Goal: Task Accomplishment & Management: Use online tool/utility

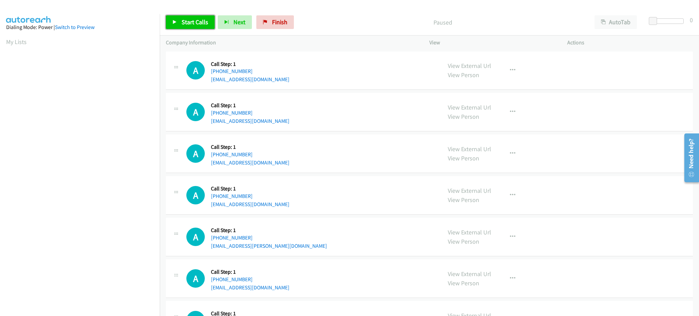
click at [200, 20] on span "Start Calls" at bounding box center [195, 22] width 27 height 8
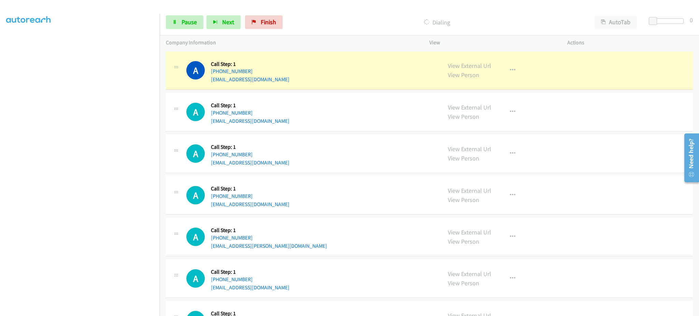
scroll to position [68, 0]
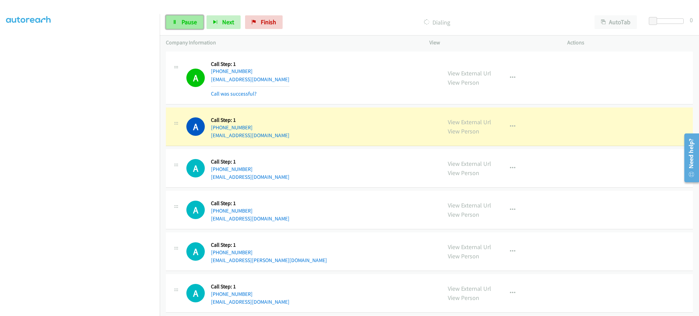
click at [181, 20] on link "Pause" at bounding box center [185, 22] width 38 height 14
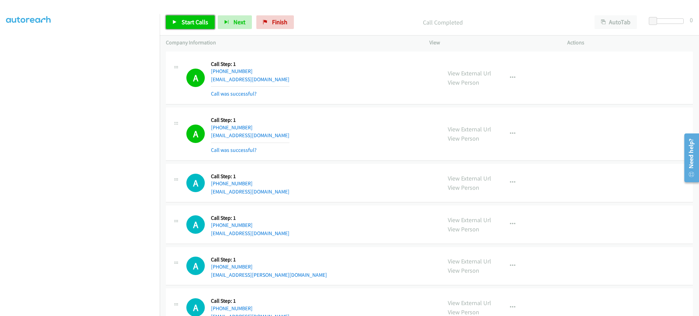
click at [191, 20] on span "Start Calls" at bounding box center [195, 22] width 27 height 8
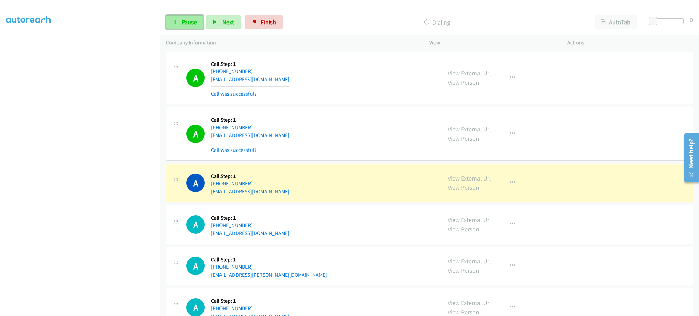
click at [174, 20] on icon at bounding box center [174, 22] width 5 height 5
click at [511, 185] on icon "button" at bounding box center [512, 182] width 5 height 5
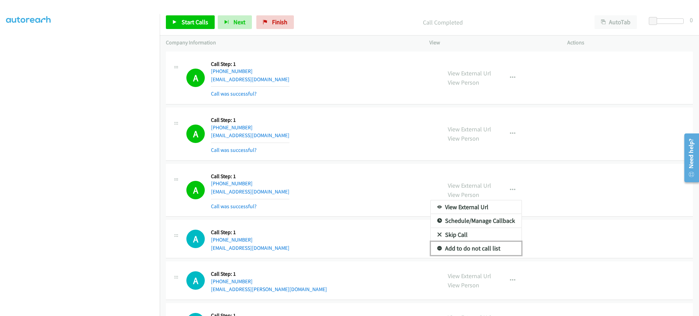
click at [495, 250] on link "Add to do not call list" at bounding box center [476, 249] width 91 height 14
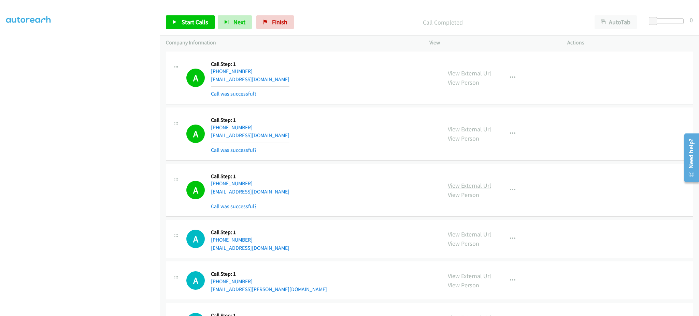
click at [480, 183] on link "View External Url" at bounding box center [469, 186] width 43 height 8
drag, startPoint x: 198, startPoint y: 22, endPoint x: 315, endPoint y: 3, distance: 118.1
click at [198, 22] on span "Start Calls" at bounding box center [195, 22] width 27 height 8
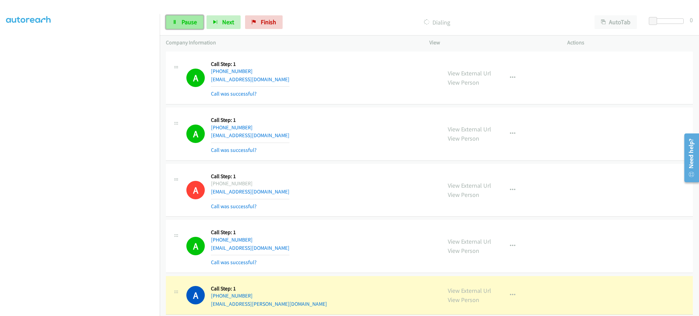
click at [172, 23] on link "Pause" at bounding box center [185, 22] width 38 height 14
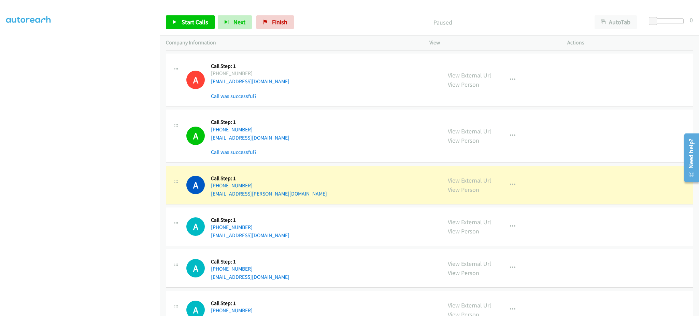
scroll to position [137, 0]
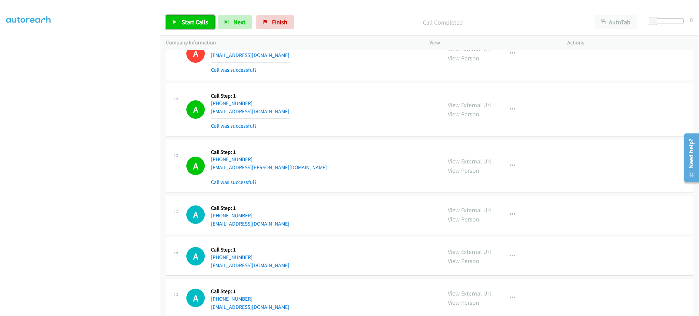
click at [192, 18] on span "Start Calls" at bounding box center [195, 22] width 27 height 8
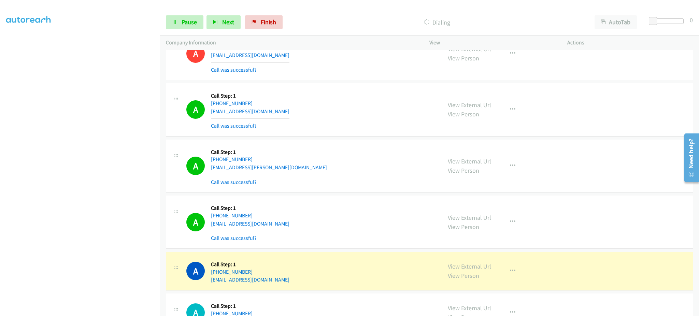
click at [186, 32] on div "Start Calls Pause Next Finish Dialing AutoTab AutoTab 0" at bounding box center [430, 22] width 540 height 26
click at [185, 15] on div "Start Calls Pause Next Finish Dialing AutoTab AutoTab 0" at bounding box center [430, 22] width 540 height 26
click at [182, 25] on span "Pause" at bounding box center [189, 22] width 15 height 8
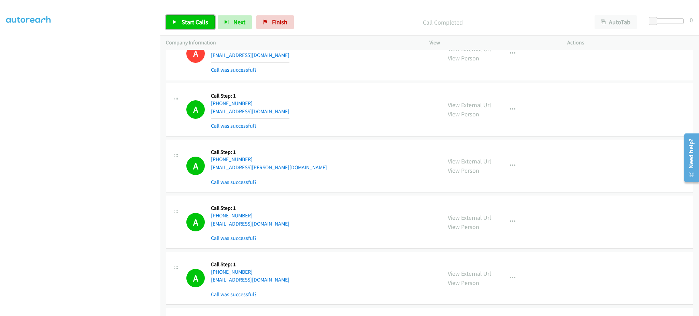
click at [180, 16] on link "Start Calls" at bounding box center [190, 22] width 49 height 14
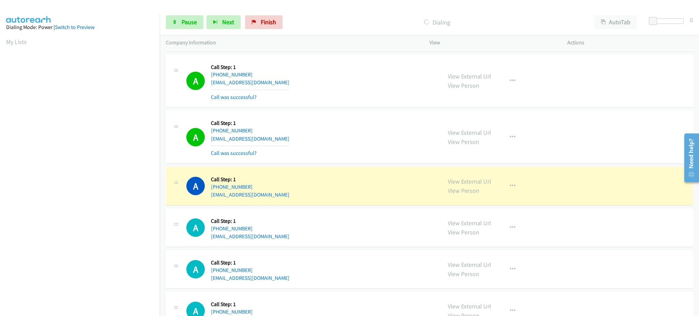
scroll to position [68, 0]
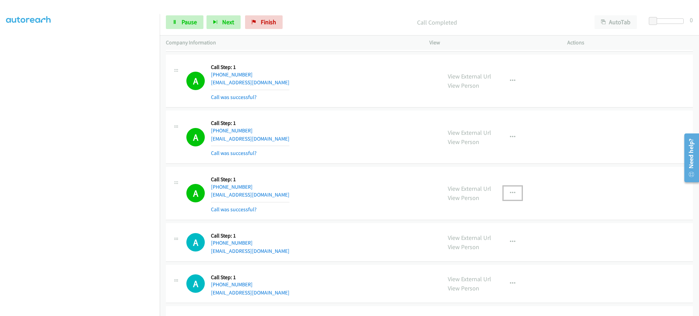
drag, startPoint x: 506, startPoint y: 191, endPoint x: 507, endPoint y: 214, distance: 23.2
click at [510, 191] on icon "button" at bounding box center [512, 193] width 5 height 5
click at [484, 250] on link "Add to do not call list" at bounding box center [476, 252] width 91 height 14
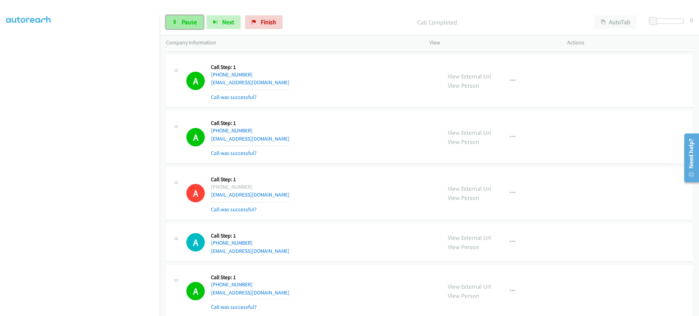
click at [194, 21] on span "Pause" at bounding box center [189, 22] width 15 height 8
click at [193, 21] on span "Start Calls" at bounding box center [195, 22] width 27 height 8
click at [194, 20] on span "Pause" at bounding box center [189, 22] width 15 height 8
click at [195, 22] on span "Start Calls" at bounding box center [195, 22] width 27 height 8
click at [194, 19] on span "Pause" at bounding box center [189, 22] width 15 height 8
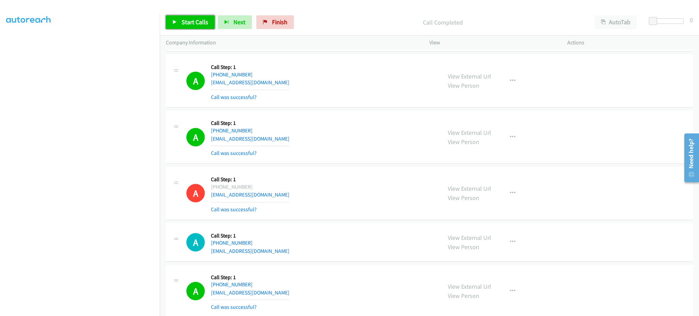
click at [189, 22] on span "Start Calls" at bounding box center [195, 22] width 27 height 8
click at [183, 21] on span "Pause" at bounding box center [189, 22] width 15 height 8
click at [186, 21] on span "Start Calls" at bounding box center [195, 22] width 27 height 8
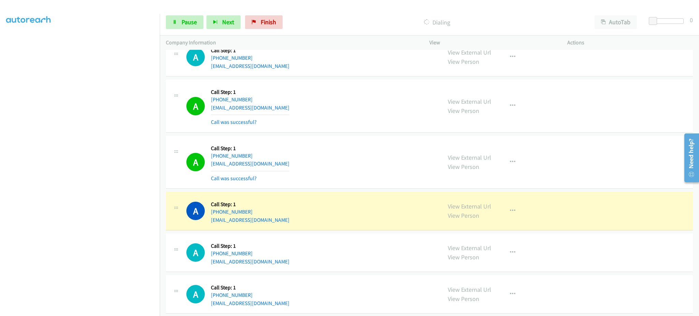
scroll to position [1564, 0]
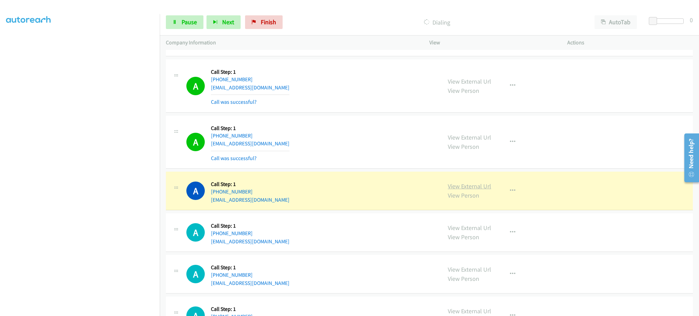
click at [470, 189] on link "View External Url" at bounding box center [469, 186] width 43 height 8
click at [174, 20] on icon at bounding box center [174, 22] width 5 height 5
click at [465, 187] on link "View External Url" at bounding box center [469, 186] width 43 height 8
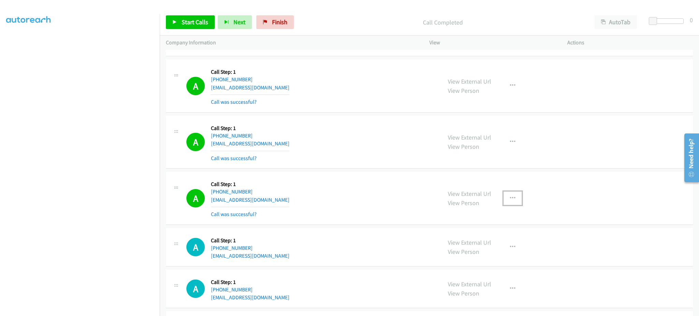
click at [510, 199] on icon "button" at bounding box center [512, 198] width 5 height 5
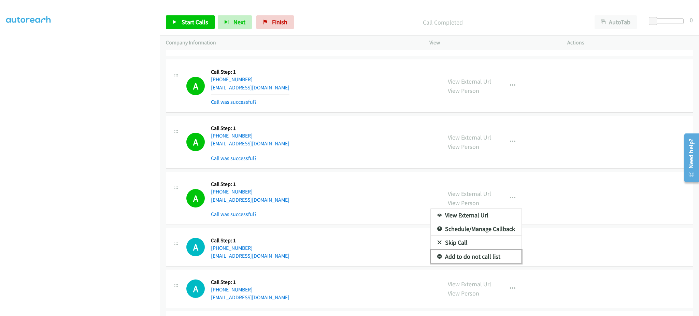
click at [500, 261] on link "Add to do not call list" at bounding box center [476, 257] width 91 height 14
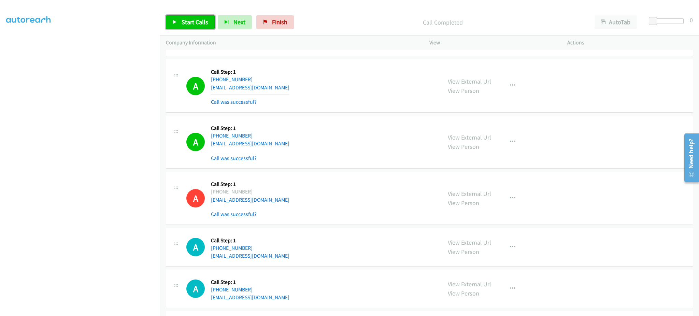
click at [185, 27] on link "Start Calls" at bounding box center [190, 22] width 49 height 14
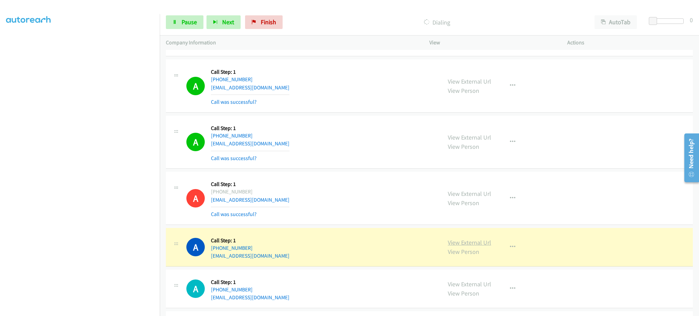
click at [478, 241] on link "View External Url" at bounding box center [469, 243] width 43 height 8
drag, startPoint x: 192, startPoint y: 22, endPoint x: 254, endPoint y: 14, distance: 62.7
click at [191, 22] on span "Pause" at bounding box center [189, 22] width 15 height 8
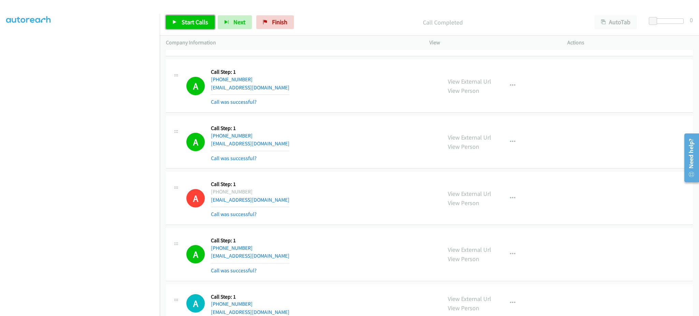
click at [176, 23] on icon at bounding box center [174, 22] width 5 height 5
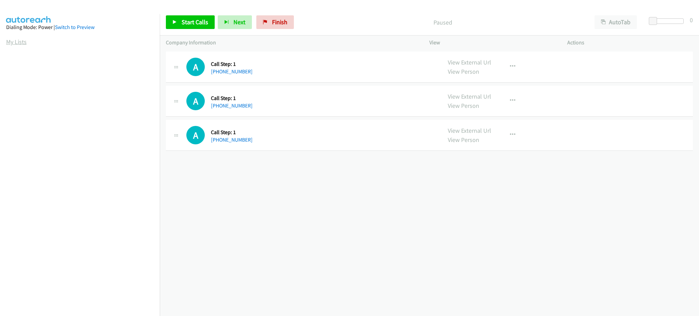
click at [22, 42] on link "My Lists" at bounding box center [16, 42] width 20 height 8
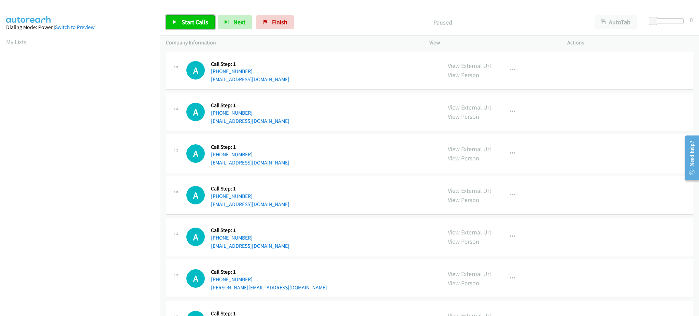
click at [186, 17] on link "Start Calls" at bounding box center [190, 22] width 49 height 14
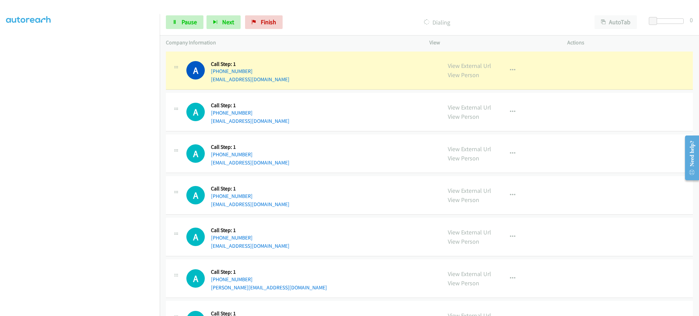
scroll to position [68, 0]
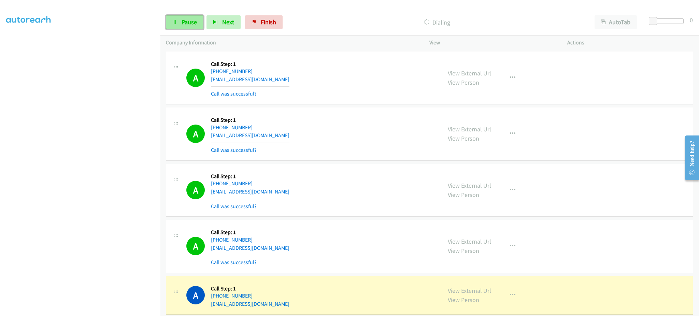
click at [183, 21] on span "Pause" at bounding box center [189, 22] width 15 height 8
click at [184, 21] on span "Start Calls" at bounding box center [195, 22] width 27 height 8
click at [183, 21] on span "Pause" at bounding box center [189, 22] width 15 height 8
click at [197, 20] on span "Start Calls" at bounding box center [195, 22] width 27 height 8
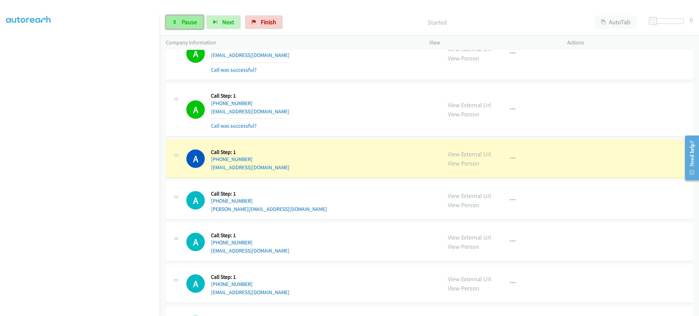
click at [180, 21] on link "Pause" at bounding box center [185, 22] width 38 height 14
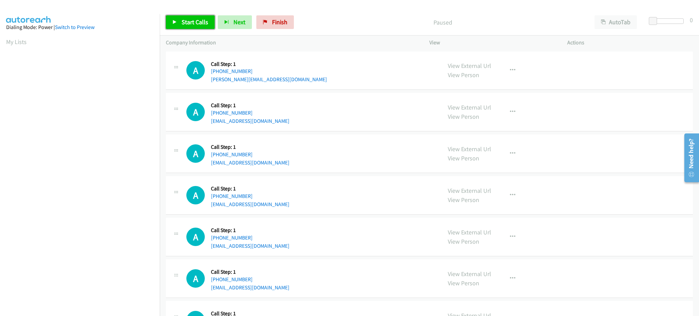
click at [198, 22] on span "Start Calls" at bounding box center [195, 22] width 27 height 8
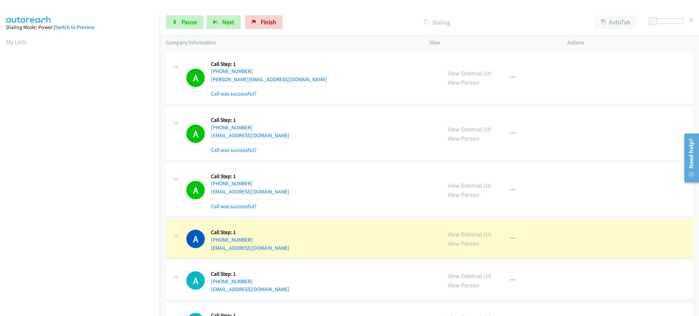
scroll to position [68, 2]
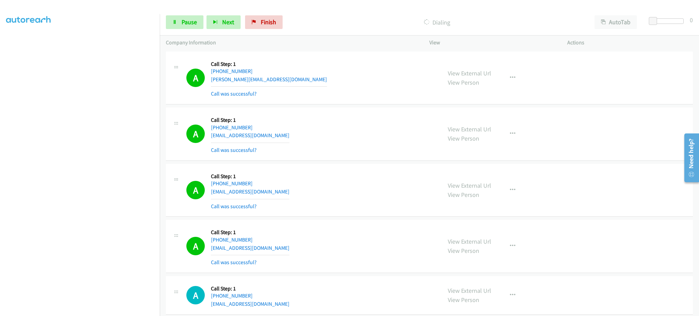
click at [186, 34] on div "Start Calls Pause Next Finish Dialing AutoTab AutoTab 0" at bounding box center [430, 22] width 540 height 26
click at [183, 26] on span "Pause" at bounding box center [189, 22] width 15 height 8
drag, startPoint x: 181, startPoint y: 22, endPoint x: 216, endPoint y: 3, distance: 39.7
click at [181, 22] on link "Start Calls" at bounding box center [190, 22] width 49 height 14
click at [178, 17] on link "Pause" at bounding box center [185, 22] width 38 height 14
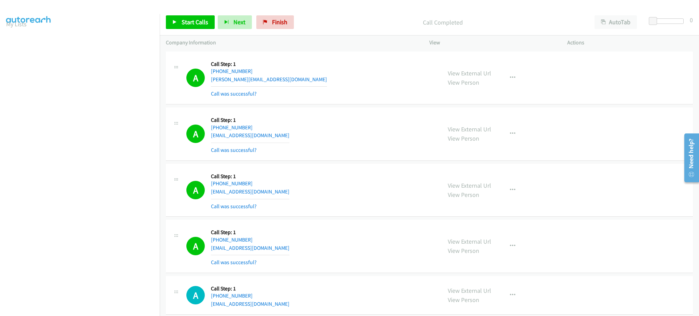
scroll to position [0, 2]
drag, startPoint x: 16, startPoint y: 42, endPoint x: 133, endPoint y: 3, distance: 123.8
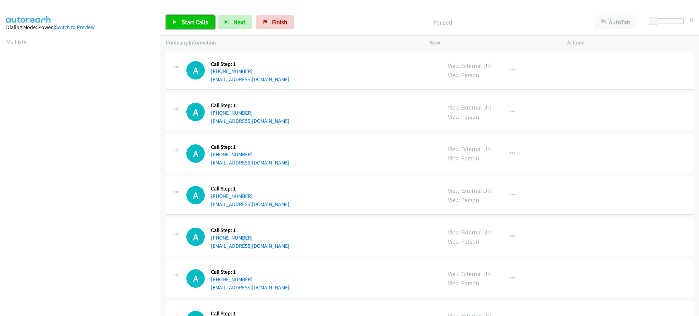
click at [190, 21] on span "Start Calls" at bounding box center [195, 22] width 27 height 8
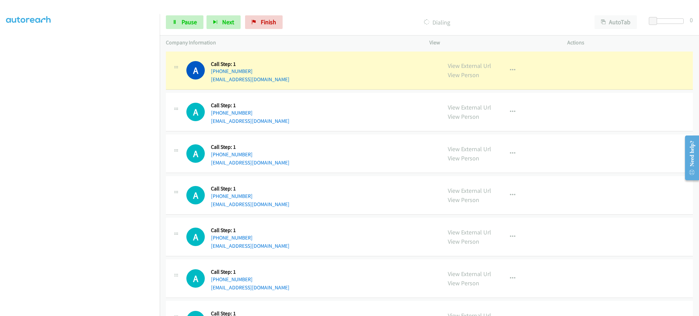
scroll to position [68, 0]
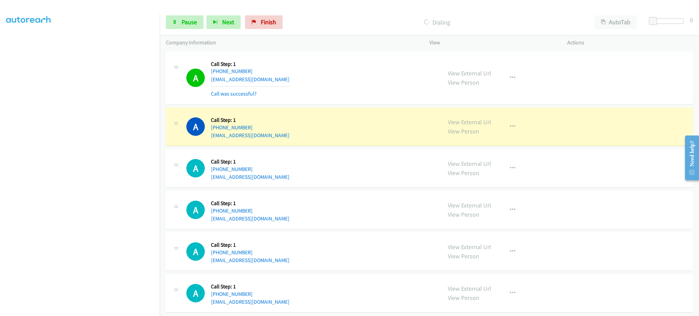
click at [281, 138] on div "A Callback Scheduled Call Step: 1 America/New_York +1 586-436-0288 elfraz@aol.c…" at bounding box center [310, 127] width 249 height 26
copy div "elfraz@aol.com"
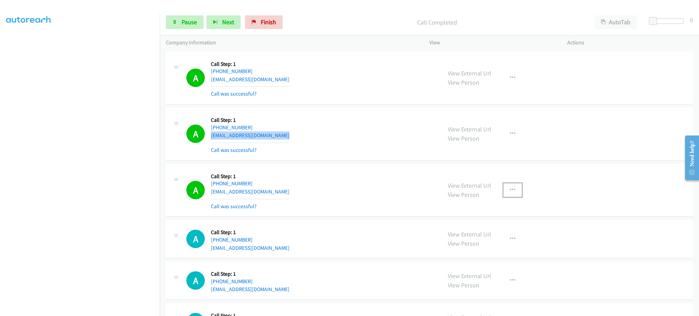
click at [509, 185] on button "button" at bounding box center [513, 190] width 18 height 14
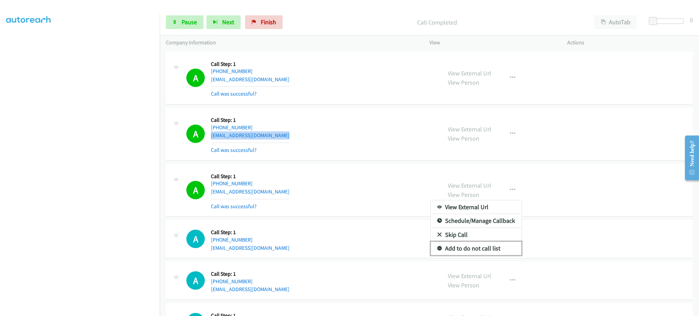
click at [493, 251] on link "Add to do not call list" at bounding box center [476, 249] width 91 height 14
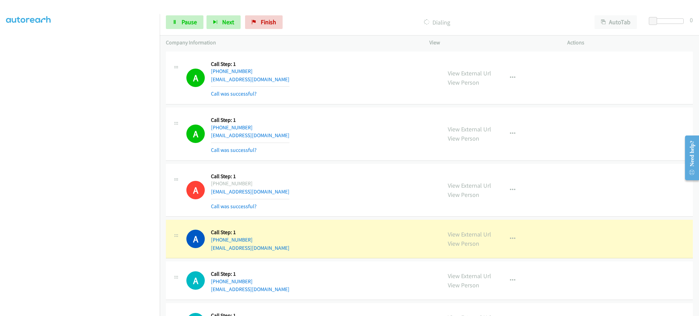
click at [263, 251] on div "A Callback Scheduled Call Step: 1 America/Toronto +1 354-822-5472 bej@isl.is Ca…" at bounding box center [310, 239] width 249 height 26
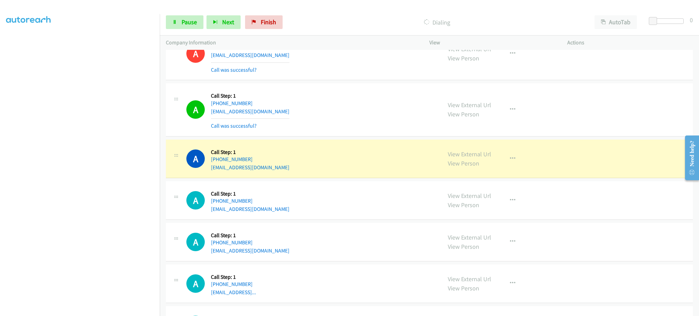
click at [297, 167] on div "A Callback Scheduled Call Step: 1 America/Los_Angeles +1 805-793-5567 teremendo…" at bounding box center [310, 159] width 249 height 26
copy div "teremendoza75@yahoo.com"
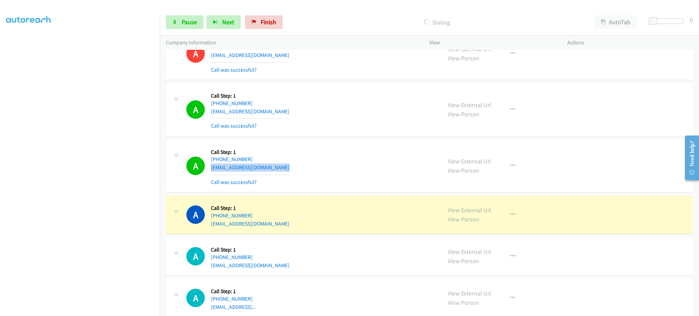
click at [303, 232] on div "A Callback Scheduled Call Step: 1 America/Chicago +1 660-373-1253 c_weddle05@ho…" at bounding box center [429, 215] width 527 height 39
click at [300, 227] on div "A Callback Scheduled Call Step: 1 America/Chicago +1 660-373-1253 c_weddle05@ho…" at bounding box center [310, 215] width 249 height 26
copy div "c_weddle05@hotmail.com"
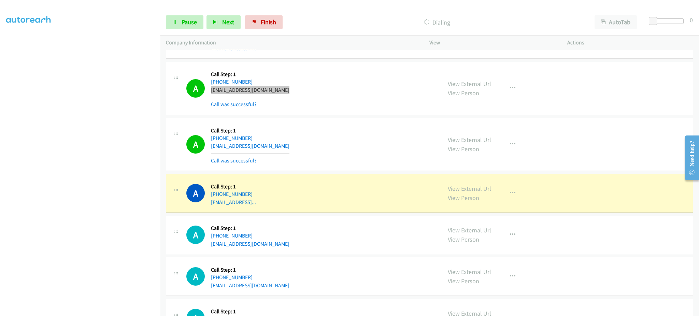
scroll to position [273, 0]
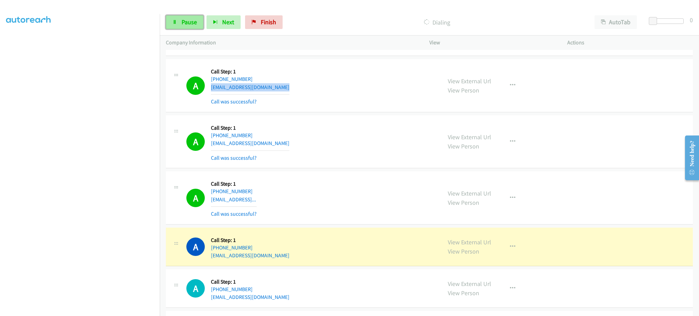
click at [188, 19] on span "Pause" at bounding box center [189, 22] width 15 height 8
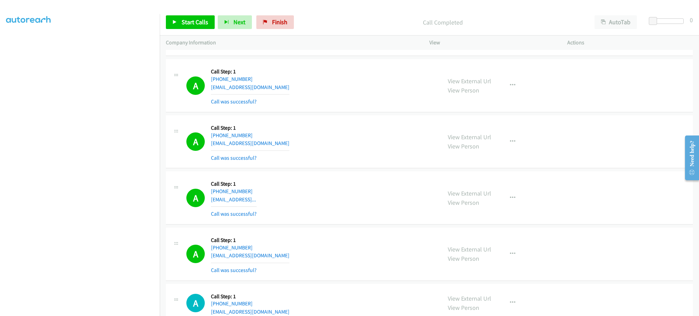
click at [281, 259] on div "A Callback Scheduled Call Step: 1 America/New_York +1 216-797-0552 abtech91@icl…" at bounding box center [310, 254] width 249 height 41
copy div "abtech91@icloud.com"
click at [200, 24] on span "Start Calls" at bounding box center [195, 22] width 27 height 8
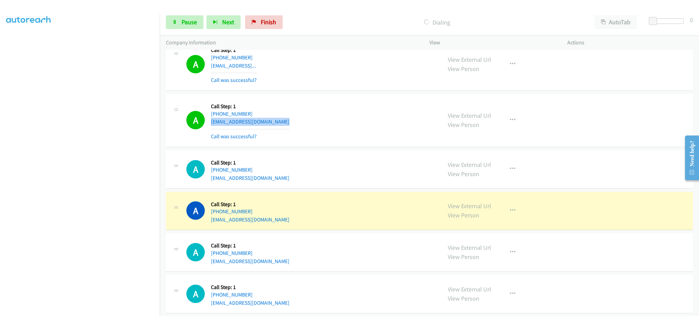
scroll to position [410, 0]
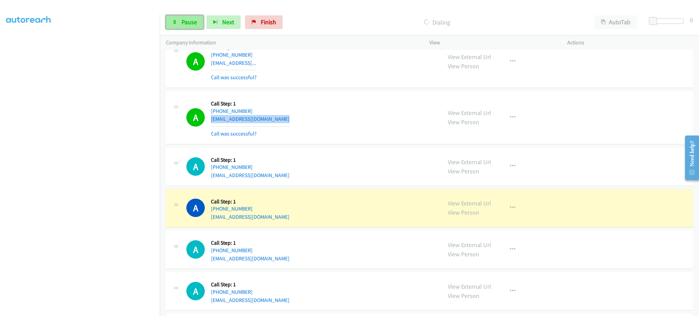
click at [195, 26] on link "Pause" at bounding box center [185, 22] width 38 height 14
click at [510, 293] on icon "button" at bounding box center [512, 291] width 5 height 5
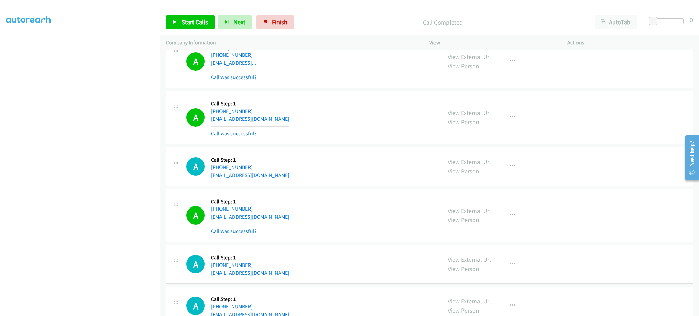
click at [282, 217] on div at bounding box center [349, 158] width 699 height 316
click at [282, 217] on div "A Callback Scheduled Call Step: 1 America/Chicago +1 512-993-6008 keciboynuzuu@…" at bounding box center [310, 215] width 249 height 41
copy div "keciboynuzuu@gmail.com"
click at [188, 16] on link "Start Calls" at bounding box center [190, 22] width 49 height 14
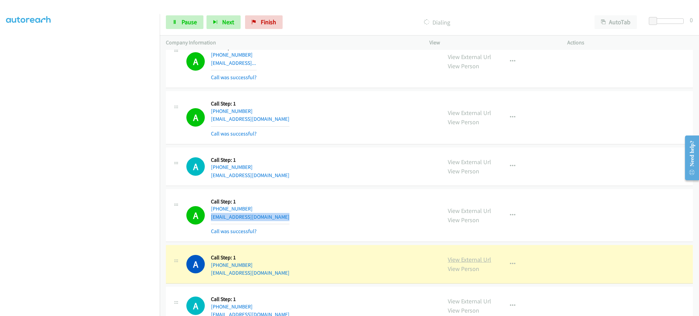
click at [469, 260] on link "View External Url" at bounding box center [469, 260] width 43 height 8
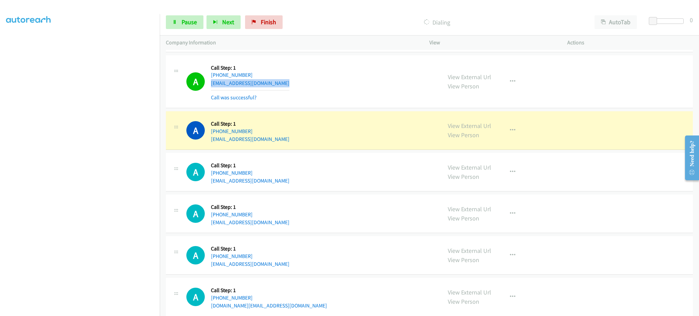
scroll to position [546, 0]
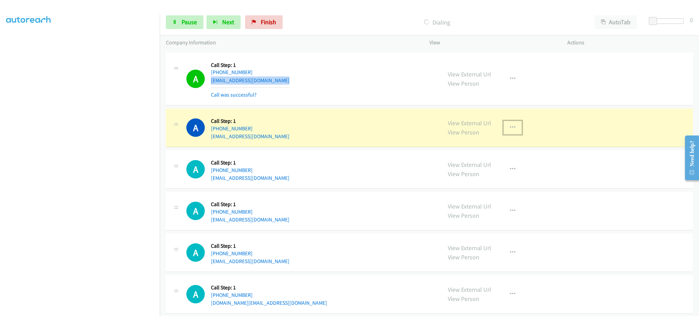
click at [508, 132] on button "button" at bounding box center [513, 128] width 18 height 14
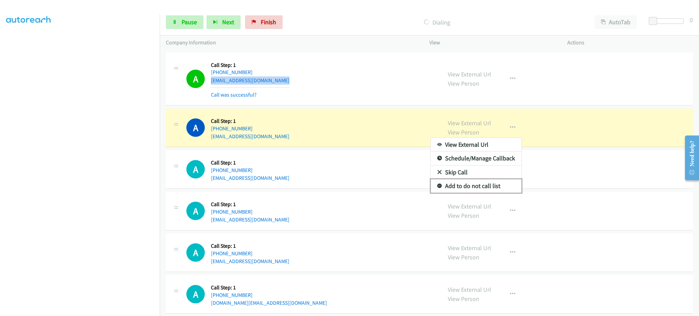
click at [503, 186] on link "Add to do not call list" at bounding box center [476, 186] width 91 height 14
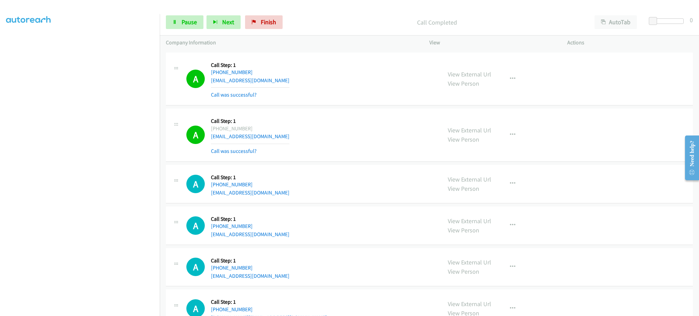
click at [522, 133] on div "View External Url View Person View External Url Email Schedule/Manage Callback …" at bounding box center [514, 135] width 144 height 41
click at [510, 136] on icon "button" at bounding box center [512, 134] width 5 height 5
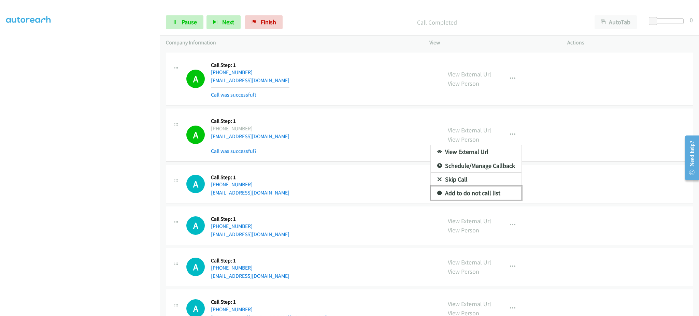
click at [492, 194] on link "Add to do not call list" at bounding box center [476, 193] width 91 height 14
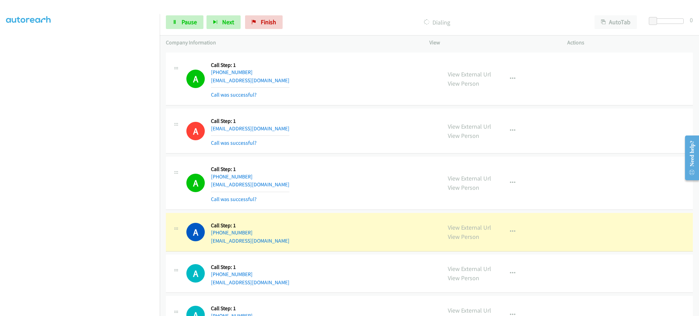
click at [292, 243] on div "A Callback Scheduled Call Step: 1 America/Phoenix +1 480-201-4622 dcw171962@yah…" at bounding box center [310, 232] width 249 height 26
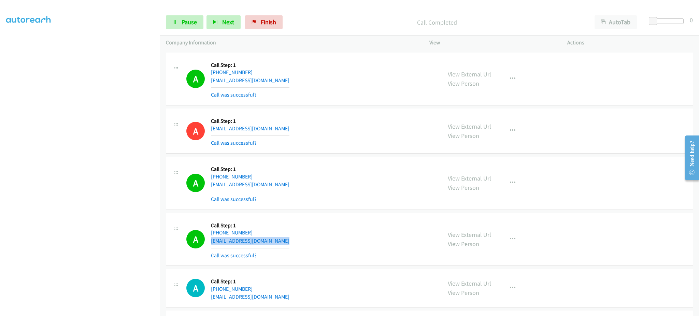
click at [288, 244] on div "A Callback Scheduled Call Step: 1 America/Phoenix +1 480-201-4622 dcw171962@yah…" at bounding box center [310, 239] width 249 height 41
copy div "dcw171962@yahoo.com"
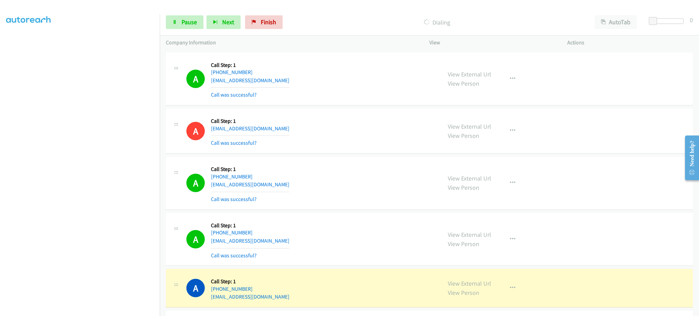
click at [281, 180] on div "A Callback Scheduled Call Step: 1 America/Chicago +1 210-787-0992 dhl2005@iclou…" at bounding box center [310, 183] width 249 height 41
click at [282, 180] on div "A Callback Scheduled Call Step: 1 America/Chicago +1 210-787-0992 dhl2005@iclou…" at bounding box center [310, 183] width 249 height 41
click at [281, 183] on div "A Callback Scheduled Call Step: 1 America/Chicago +1 210-787-0992 dhl2005@iclou…" at bounding box center [310, 183] width 249 height 41
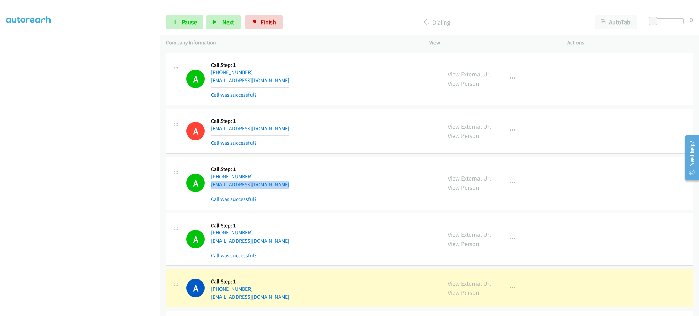
click at [281, 183] on div "A Callback Scheduled Call Step: 1 America/Chicago +1 210-787-0992 dhl2005@iclou…" at bounding box center [310, 183] width 249 height 41
copy div "dhl2005@icloud.com"
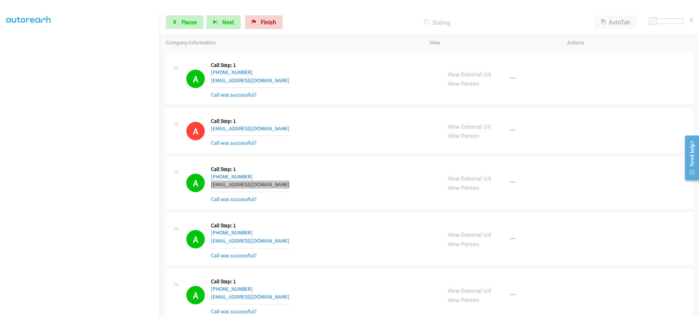
scroll to position [683, 0]
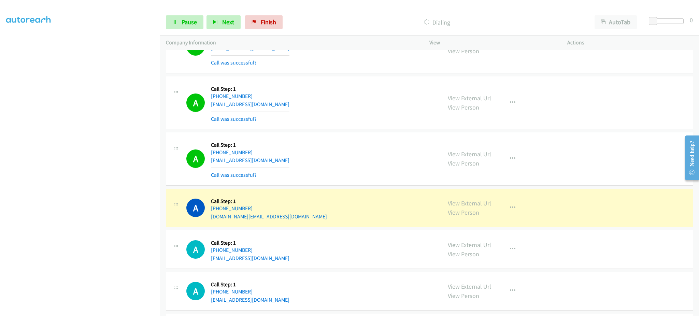
click at [311, 161] on div "A Callback Scheduled Call Step: 1 America/Denver +1 385-236-6472 jalen.stephens…" at bounding box center [310, 159] width 249 height 41
copy div "jalen.stephenson493@gmail.com"
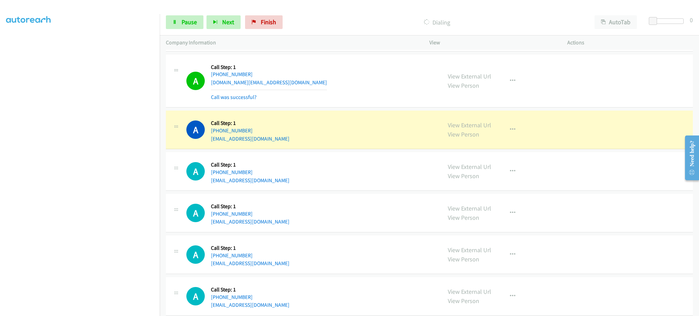
scroll to position [820, 0]
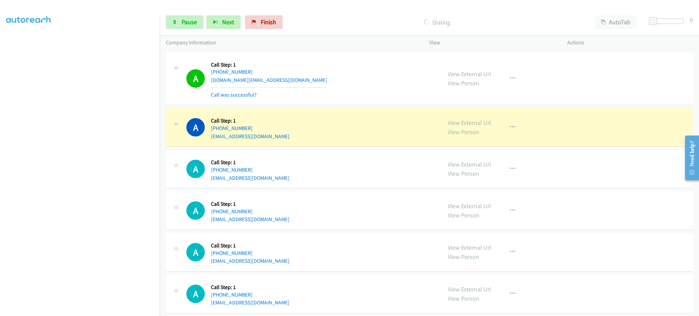
click at [514, 137] on div "View External Url View Person View External Url Email Schedule/Manage Callback …" at bounding box center [514, 127] width 144 height 26
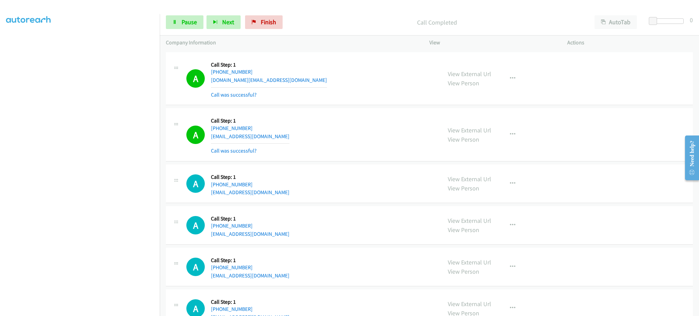
click at [504, 127] on div "View External Url View Person View External Url Email Schedule/Manage Callback …" at bounding box center [514, 134] width 144 height 41
drag, startPoint x: 511, startPoint y: 140, endPoint x: 511, endPoint y: 131, distance: 8.5
click at [511, 136] on button "button" at bounding box center [513, 135] width 18 height 14
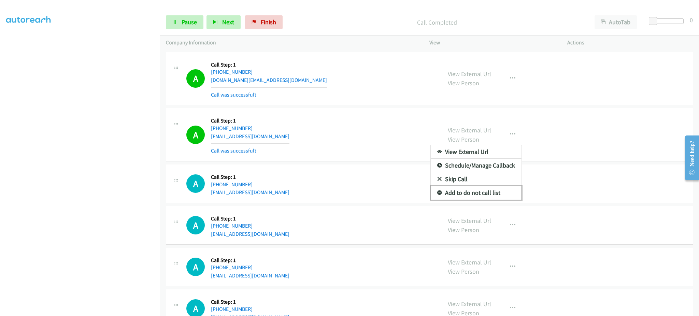
click at [497, 188] on link "Add to do not call list" at bounding box center [476, 193] width 91 height 14
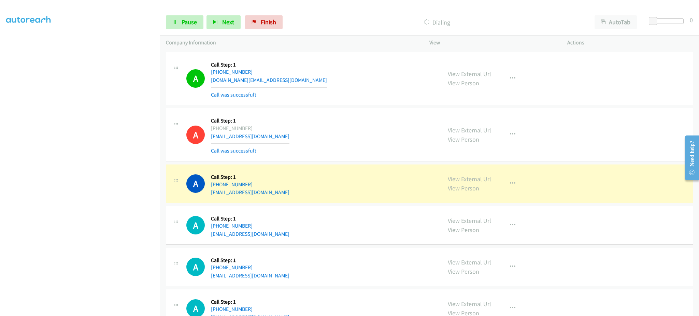
click at [276, 198] on div "A Callback Scheduled Call Step: 1 America/New_York +1 617-905-9541 robertarezil…" at bounding box center [429, 184] width 527 height 39
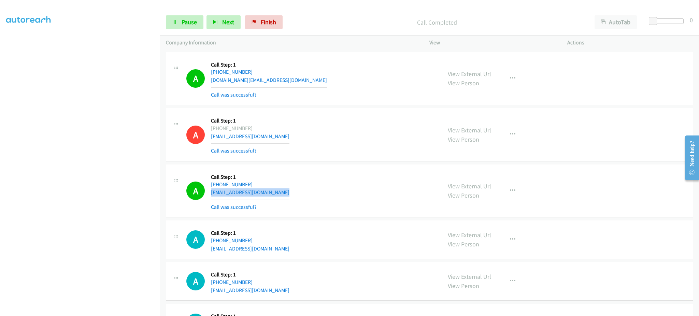
click at [287, 195] on div "A Callback Scheduled Call Step: 1 America/New_York +1 617-905-9541 robertarezil…" at bounding box center [310, 191] width 249 height 41
copy div "robertarezil@icloud.com"
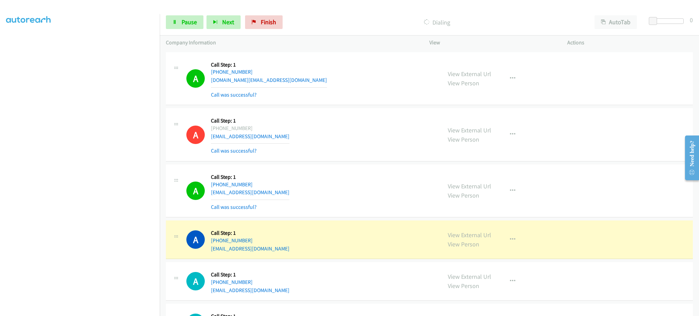
click at [295, 80] on div "A Callback Scheduled Call Step: 1 America/Chicago +1 708-205-7946 pemitchell.me…" at bounding box center [310, 78] width 249 height 41
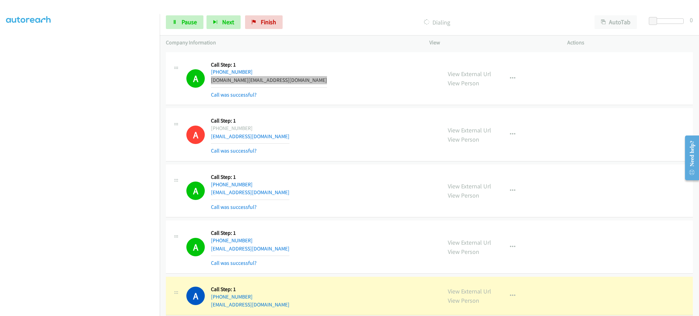
scroll to position [956, 0]
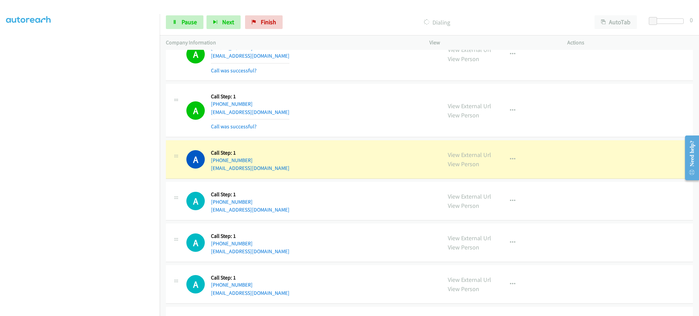
click at [291, 170] on div "A Callback Scheduled Call Step: 1 America/New_York +1 302-545-4042 4dorsey@comc…" at bounding box center [310, 160] width 249 height 26
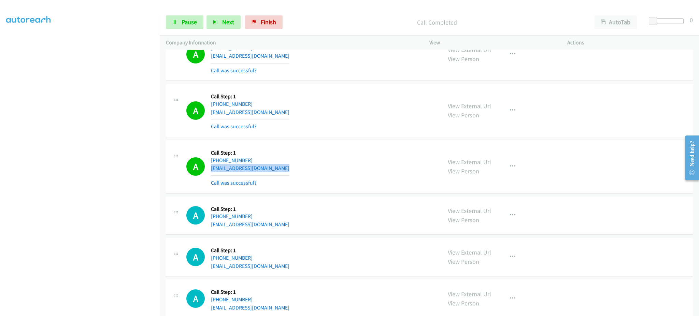
click at [273, 168] on div "A Callback Scheduled Call Step: 1 America/New_York +1 302-545-4042 4dorsey@comc…" at bounding box center [310, 167] width 249 height 41
copy div "4dorsey@comcast.net"
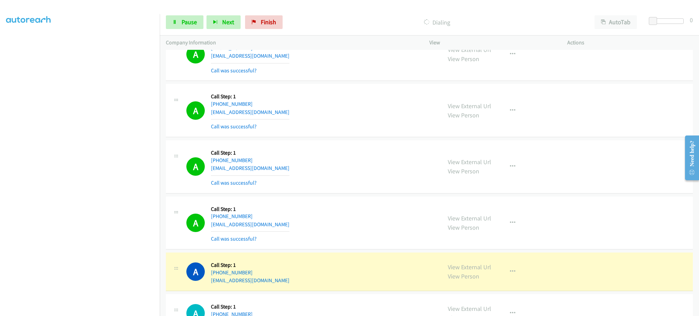
click at [271, 223] on div "A Callback Scheduled Call Step: 1 America/New_York +1 585-632-5132 sahieem@iclo…" at bounding box center [310, 223] width 249 height 41
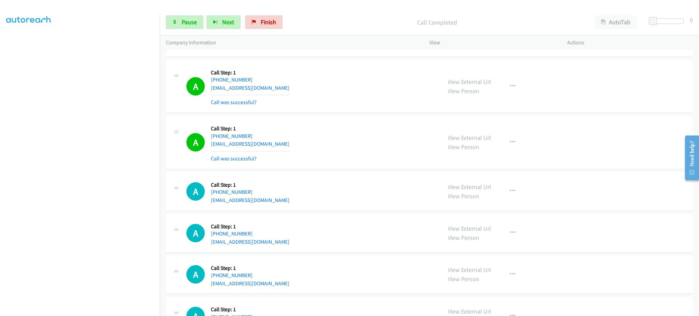
click at [504, 134] on div "View External Url View Person View External Url Email Schedule/Manage Callback …" at bounding box center [514, 142] width 144 height 41
click at [512, 144] on button "button" at bounding box center [513, 143] width 18 height 14
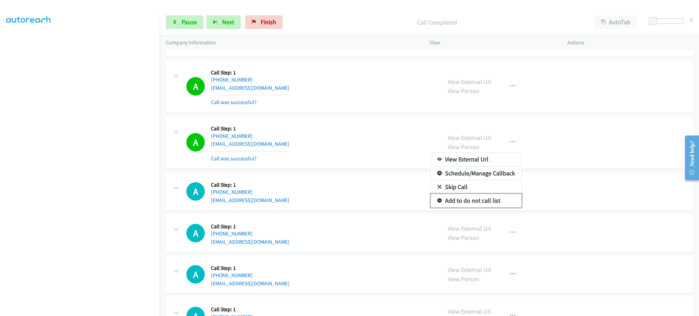
click at [491, 201] on link "Add to do not call list" at bounding box center [476, 201] width 91 height 14
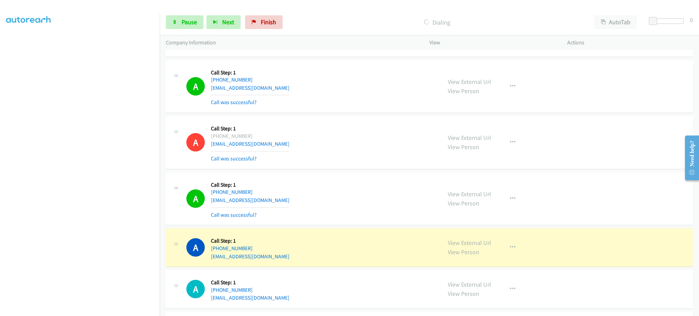
click at [288, 257] on div "A Callback Scheduled Call Step: 1 America/Los_Angeles +1 509-520-0267 kaisermel…" at bounding box center [310, 248] width 249 height 26
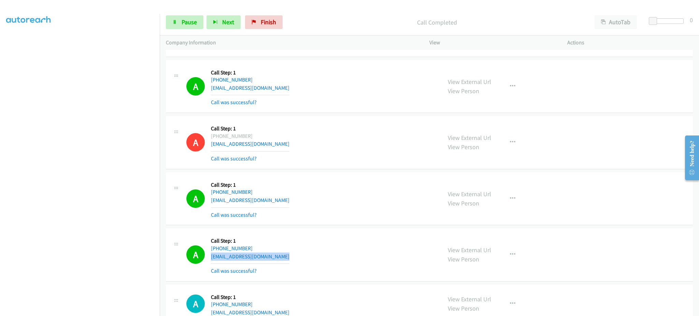
click at [285, 255] on div "A Callback Scheduled Call Step: 1 America/Los_Angeles +1 509-520-0267 kaisermel…" at bounding box center [310, 255] width 249 height 41
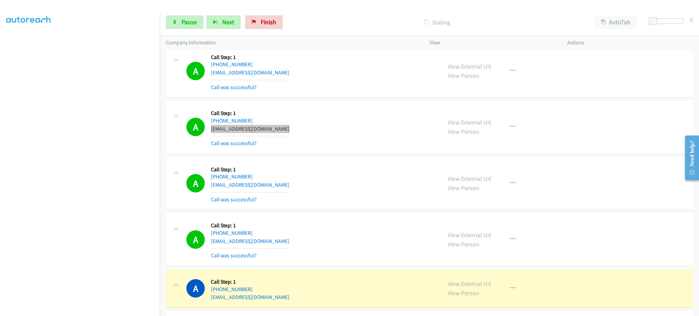
scroll to position [1366, 0]
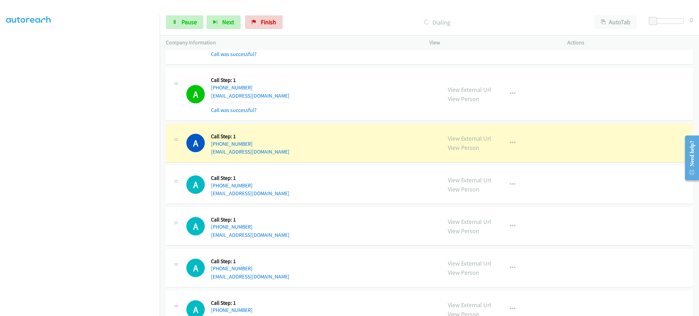
click at [280, 100] on div "A Callback Scheduled Call Step: 1 America/Chicago +1 620-469-7146 bricesmith120…" at bounding box center [310, 94] width 249 height 41
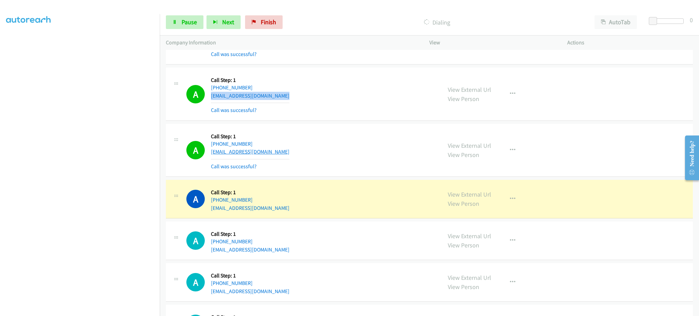
click at [276, 149] on link "angeljuanita537@icloud.com" at bounding box center [250, 152] width 79 height 6
click at [302, 154] on div "A Callback Scheduled Call Step: 1 America/New_York +1 803-448-0780 angeljuanita…" at bounding box center [310, 150] width 249 height 41
click at [306, 156] on div "A Callback Scheduled Call Step: 1 America/New_York +1 803-448-0780 angeljuanita…" at bounding box center [310, 150] width 249 height 41
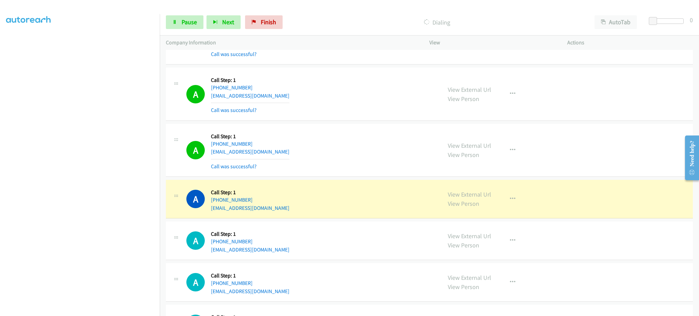
click at [309, 157] on div "A Callback Scheduled Call Step: 1 America/New_York +1 803-448-0780 angeljuanita…" at bounding box center [310, 150] width 249 height 41
click at [302, 150] on div "A Callback Scheduled Call Step: 1 America/New_York +1 803-448-0780 angeljuanita…" at bounding box center [310, 150] width 249 height 41
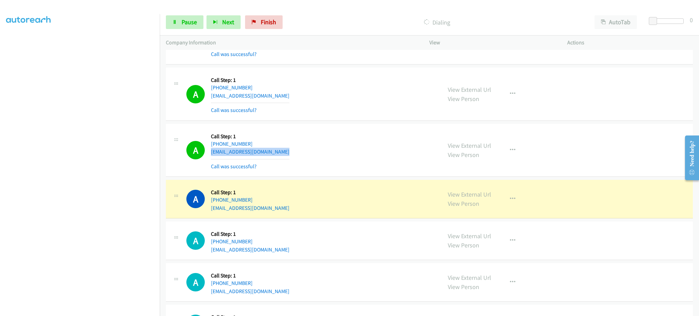
click at [302, 150] on div "A Callback Scheduled Call Step: 1 America/New_York +1 803-448-0780 angeljuanita…" at bounding box center [310, 150] width 249 height 41
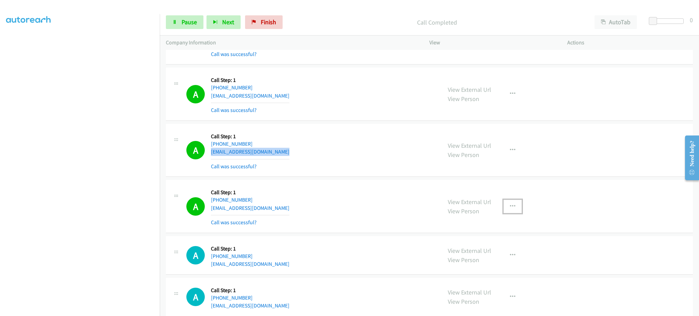
click at [512, 208] on button "button" at bounding box center [513, 207] width 18 height 14
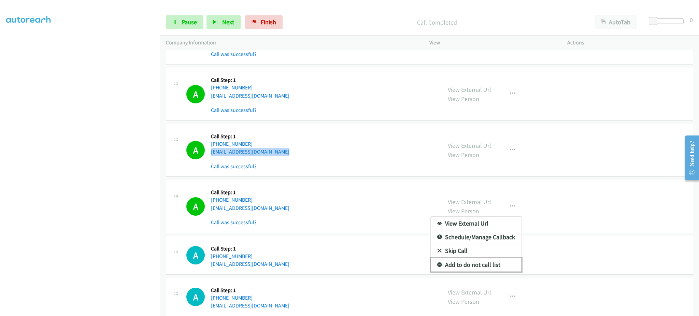
click at [478, 269] on link "Add to do not call list" at bounding box center [476, 265] width 91 height 14
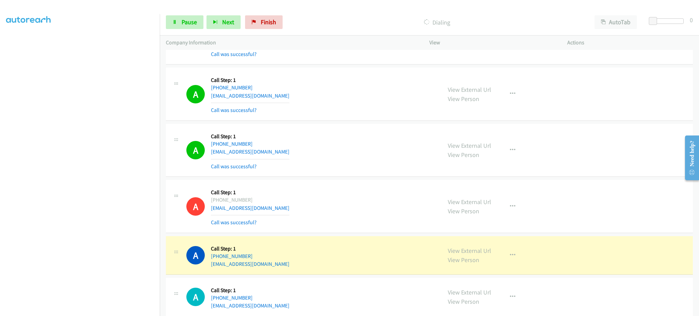
click at [283, 264] on div "A Callback Scheduled Call Step: 1 America/Chicago +1 832-818-6767 karonhull@yah…" at bounding box center [310, 255] width 249 height 26
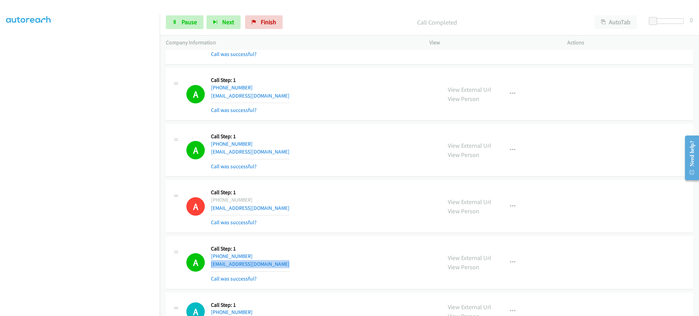
click at [276, 268] on div "A Callback Scheduled Call Step: 1 America/Chicago +1 832-818-6767 karonhull@yah…" at bounding box center [310, 262] width 249 height 41
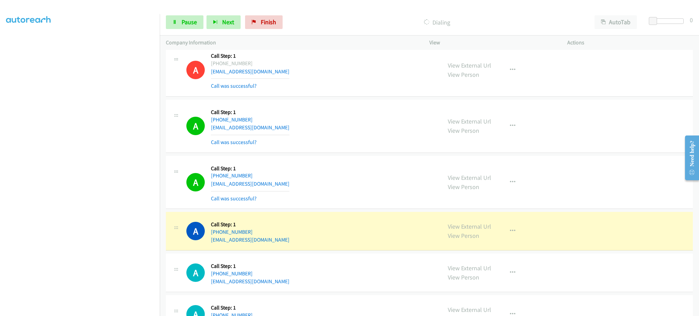
click at [283, 186] on div "A Callback Scheduled Call Step: 1 America/Chicago +1 469-337-6997 dwilbour@gmai…" at bounding box center [310, 182] width 249 height 41
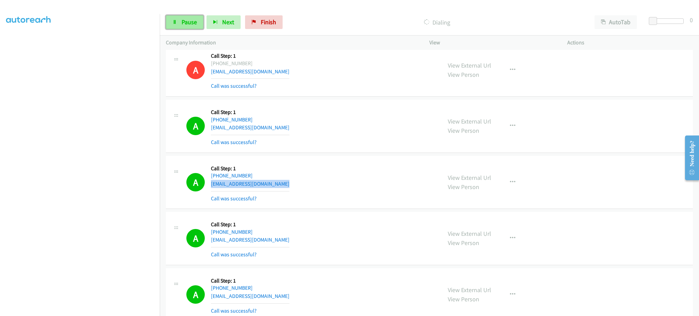
click at [184, 26] on span "Pause" at bounding box center [189, 22] width 15 height 8
click at [190, 26] on link "Start Calls" at bounding box center [190, 22] width 49 height 14
click at [373, 142] on div "A Callback Scheduled Call Step: 1 America/Chicago +1 832-818-6767 karonhull@yah…" at bounding box center [310, 126] width 249 height 41
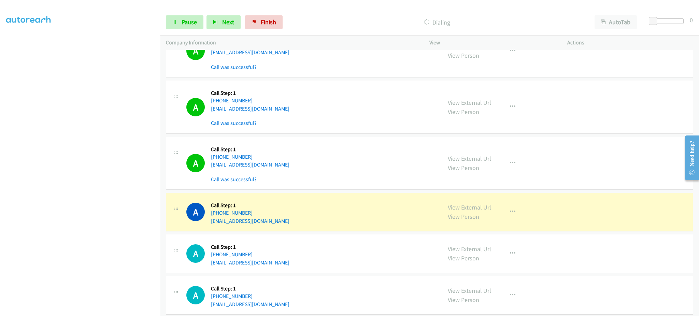
scroll to position [1776, 0]
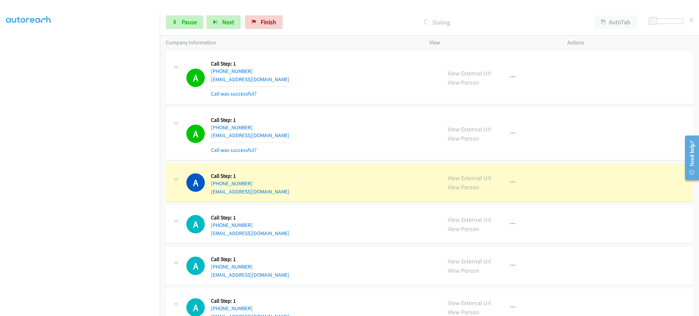
click at [295, 141] on div "A Callback Scheduled Call Step: 1 America/New_York +1 321-302-3128 justintime93…" at bounding box center [310, 134] width 249 height 41
click at [301, 135] on div "A Callback Scheduled Call Step: 1 America/New_York +1 321-302-3128 justintime93…" at bounding box center [310, 134] width 249 height 41
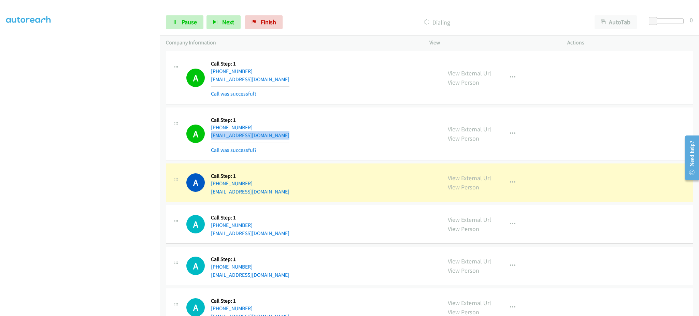
click at [301, 135] on div "A Callback Scheduled Call Step: 1 America/New_York +1 321-302-3128 justintime93…" at bounding box center [310, 134] width 249 height 41
click at [312, 193] on div "A Callback Scheduled Call Step: 1 America/New_York +1 770-864-7104 tamaraslaton…" at bounding box center [310, 183] width 249 height 26
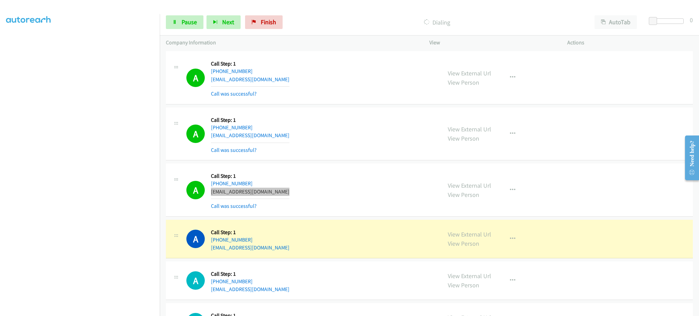
scroll to position [1913, 0]
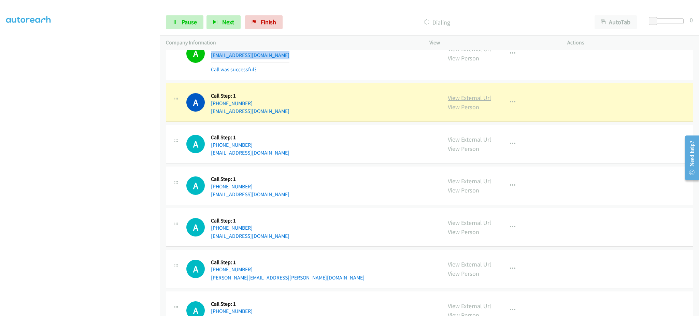
click at [478, 96] on link "View External Url" at bounding box center [469, 98] width 43 height 8
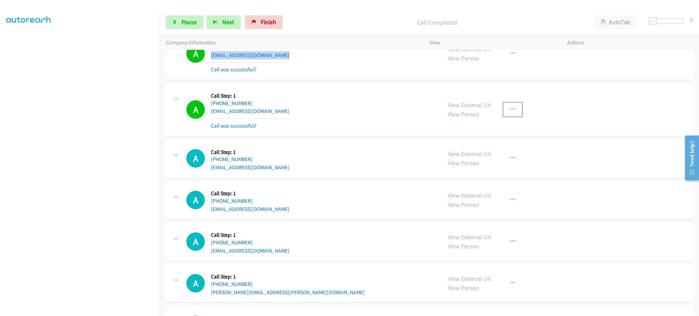
click at [511, 109] on icon "button" at bounding box center [512, 109] width 5 height 5
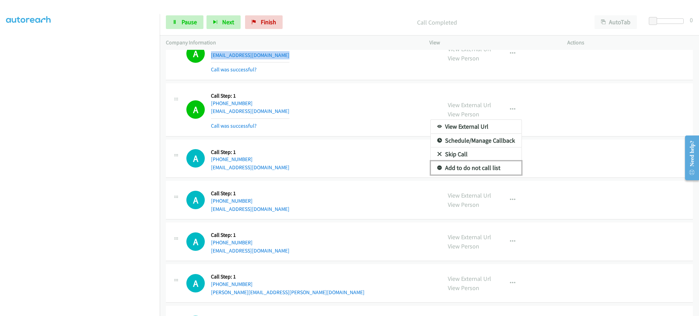
click at [499, 170] on link "Add to do not call list" at bounding box center [476, 168] width 91 height 14
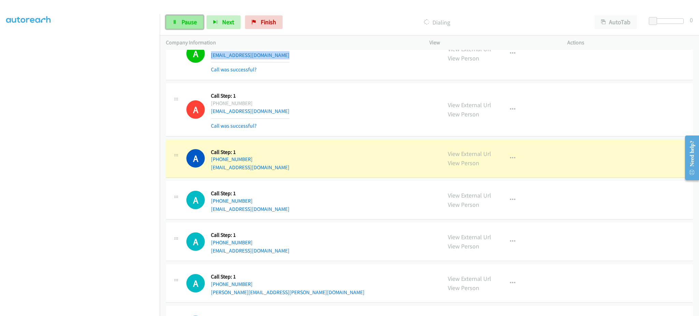
click at [183, 22] on span "Pause" at bounding box center [189, 22] width 15 height 8
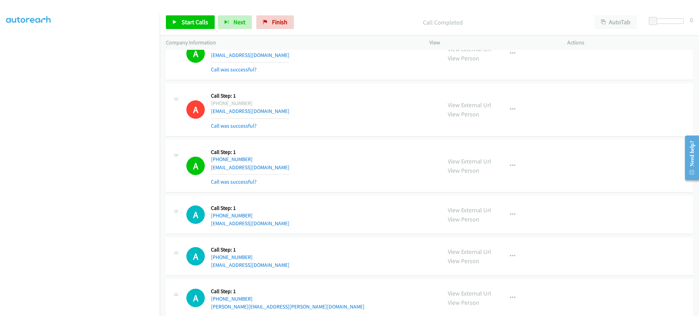
drag, startPoint x: 522, startPoint y: 167, endPoint x: 513, endPoint y: 166, distance: 9.4
click at [520, 168] on div "View External Url View Person View External Url Email Schedule/Manage Callback …" at bounding box center [514, 166] width 144 height 41
click at [513, 166] on button "button" at bounding box center [513, 166] width 18 height 14
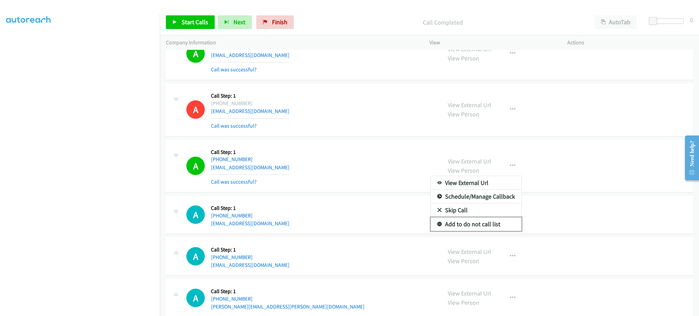
drag, startPoint x: 487, startPoint y: 230, endPoint x: 459, endPoint y: 184, distance: 53.9
click at [487, 230] on link "Add to do not call list" at bounding box center [476, 225] width 91 height 14
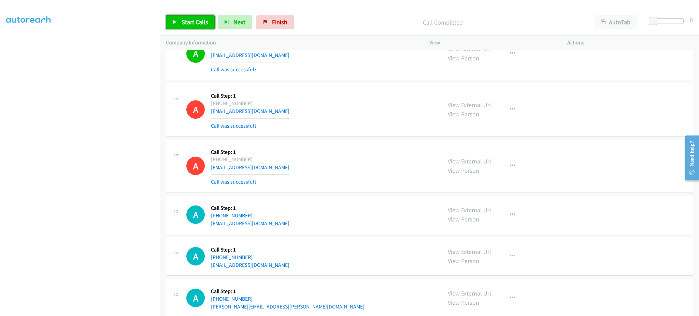
click at [183, 24] on span "Start Calls" at bounding box center [195, 22] width 27 height 8
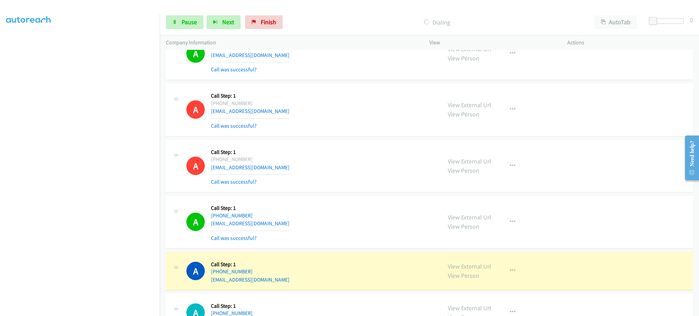
scroll to position [2049, 0]
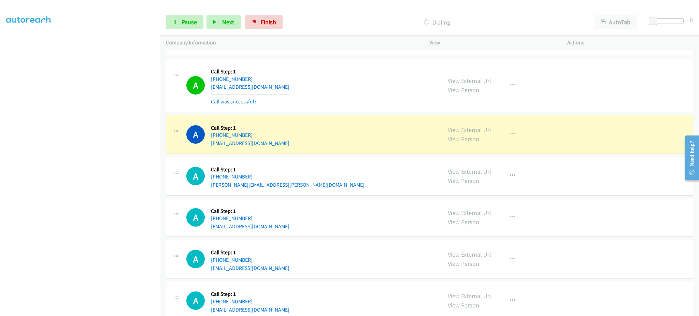
click at [297, 144] on div "A Callback Scheduled Call Step: 1 America/Chicago +1 504-428-5562 richierichuno…" at bounding box center [310, 135] width 249 height 26
click at [285, 90] on div "A Callback Scheduled Call Step: 1 America/Chicago +1 952-491-3069 abjorklund15@…" at bounding box center [310, 85] width 249 height 41
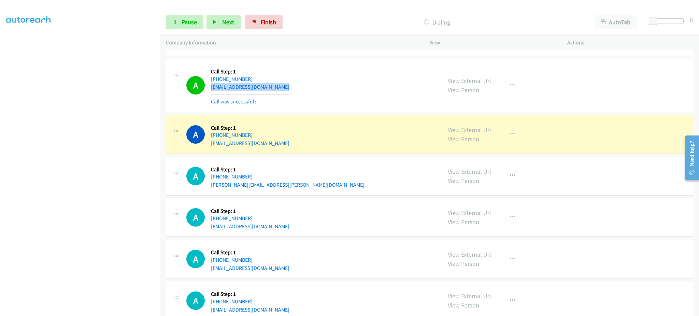
click at [285, 90] on div "A Callback Scheduled Call Step: 1 America/Chicago +1 952-491-3069 abjorklund15@…" at bounding box center [310, 85] width 249 height 41
click at [472, 134] on link "View External Url" at bounding box center [469, 130] width 43 height 8
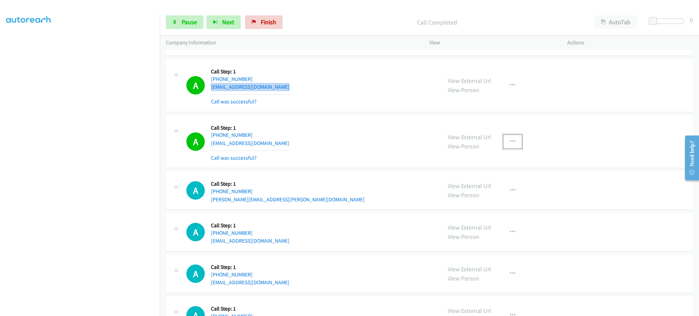
click at [512, 140] on icon "button" at bounding box center [512, 141] width 5 height 5
click at [496, 197] on link "Add to do not call list" at bounding box center [476, 200] width 91 height 14
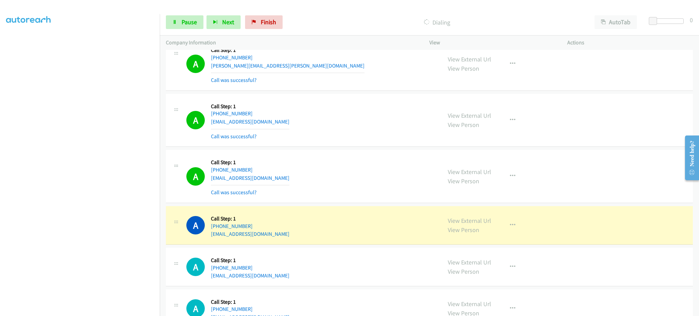
scroll to position [2186, 0]
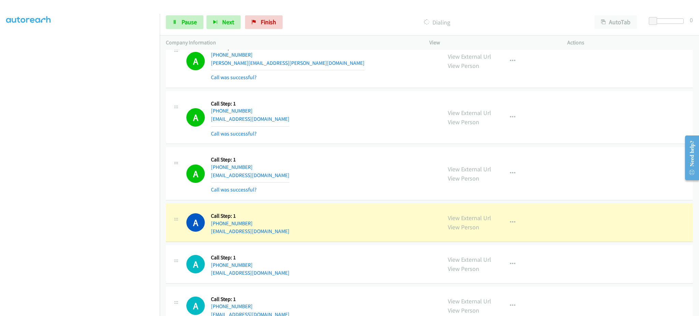
click at [305, 172] on div "A Callback Scheduled Call Step: 1 America/Chicago +1 325-370-6594 texasdieseltu…" at bounding box center [310, 173] width 249 height 41
click at [293, 233] on div "A Callback Scheduled Call Step: 1 America/New_York +1 717-599-2577 waleedsharif…" at bounding box center [310, 223] width 249 height 26
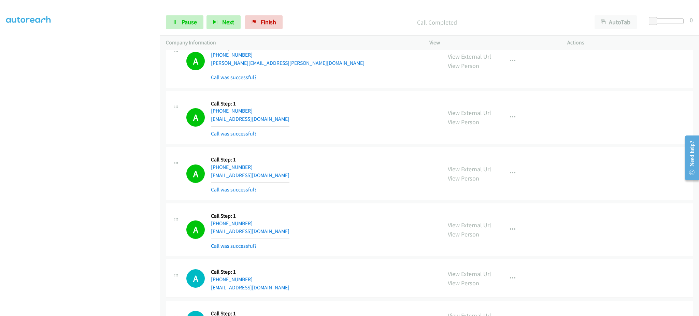
click at [293, 233] on div "A Callback Scheduled Call Step: 1 America/New_York +1 717-599-2577 waleedsharif…" at bounding box center [310, 230] width 249 height 41
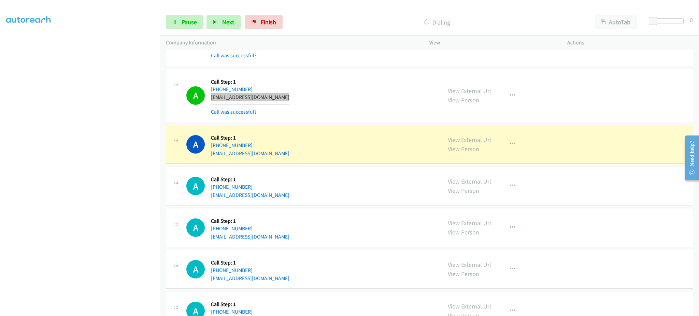
scroll to position [2322, 0]
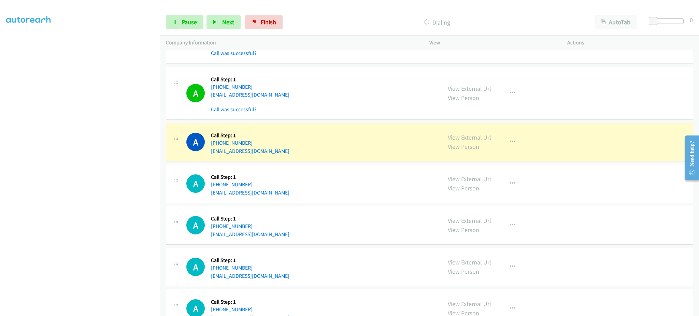
click at [303, 148] on div "A Callback Scheduled Call Step: 1 America/New_York +1 772-766-5643 fernandacruz…" at bounding box center [310, 142] width 249 height 26
click at [307, 158] on div "A Callback Scheduled Call Step: 1 America/New_York +1 772-766-5643 fernandacruz…" at bounding box center [429, 142] width 527 height 39
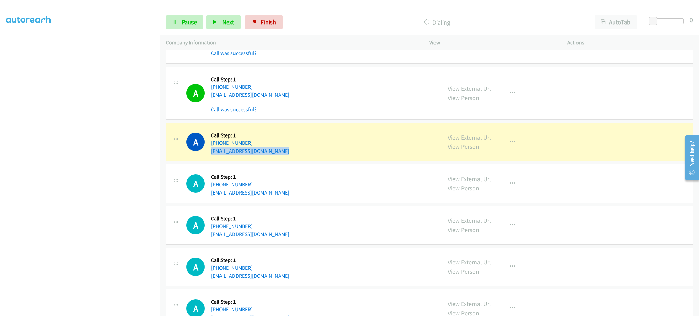
click at [307, 158] on div "A Callback Scheduled Call Step: 1 America/New_York +1 772-766-5643 fernandacruz…" at bounding box center [429, 142] width 527 height 39
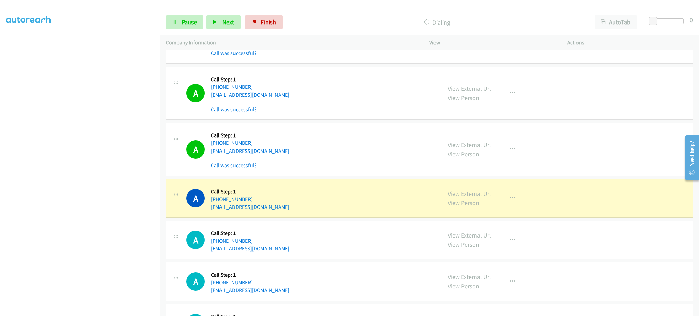
click at [299, 206] on div "A Callback Scheduled Call Step: 1 America/New_York +1 617-716-9528 abbie_deane@…" at bounding box center [310, 198] width 249 height 26
click at [194, 24] on span "Pause" at bounding box center [189, 22] width 15 height 8
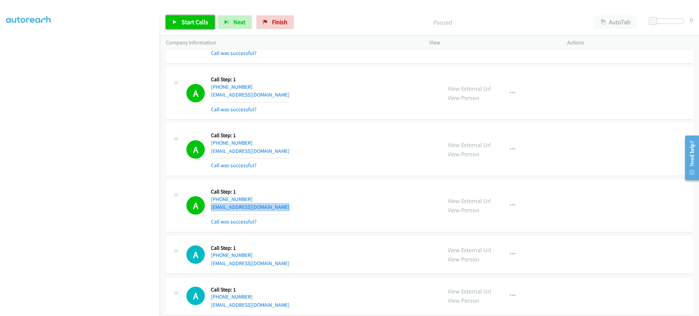
click at [187, 18] on span "Start Calls" at bounding box center [195, 22] width 27 height 8
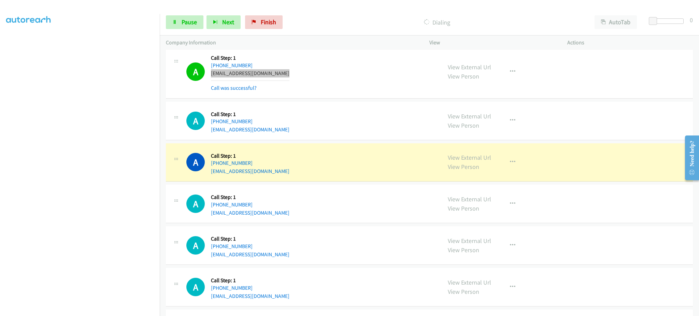
scroll to position [2459, 0]
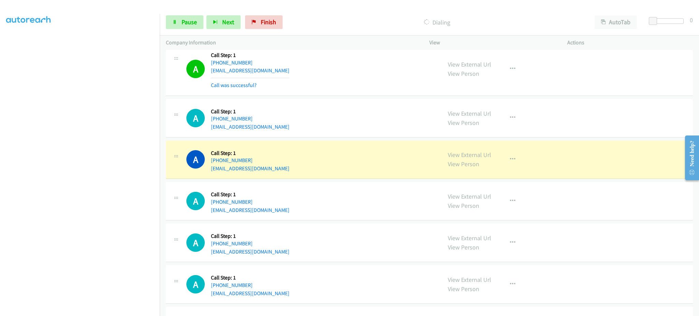
click at [296, 170] on div "A Callback Scheduled Call Step: 1 America/New_York +1 732-692-9104 corpsysreq@g…" at bounding box center [310, 160] width 249 height 26
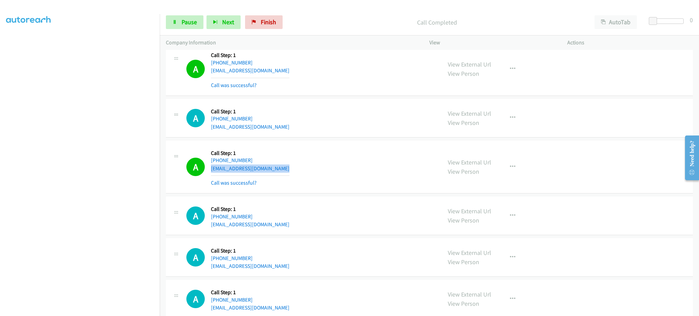
click at [279, 167] on div "A Callback Scheduled Call Step: 1 America/New_York +1 732-692-9104 corpsysreq@g…" at bounding box center [310, 167] width 249 height 41
click at [279, 168] on div "A Callback Scheduled Call Step: 1 America/New_York +1 732-692-9104 corpsysreq@g…" at bounding box center [310, 167] width 249 height 41
click at [279, 171] on div "A Callback Scheduled Call Step: 1 America/New_York +1 732-692-9104 corpsysreq@g…" at bounding box center [310, 167] width 249 height 41
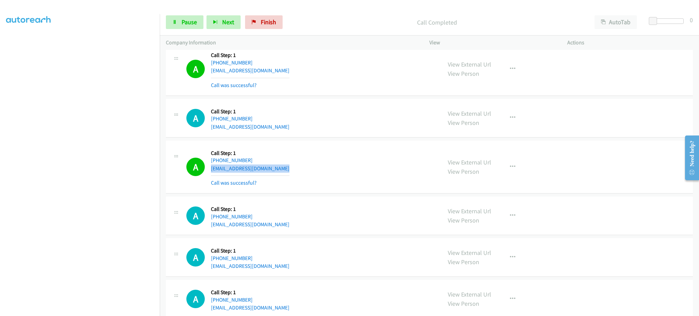
click at [279, 171] on div "A Callback Scheduled Call Step: 1 America/New_York +1 732-692-9104 corpsysreq@g…" at bounding box center [310, 167] width 249 height 41
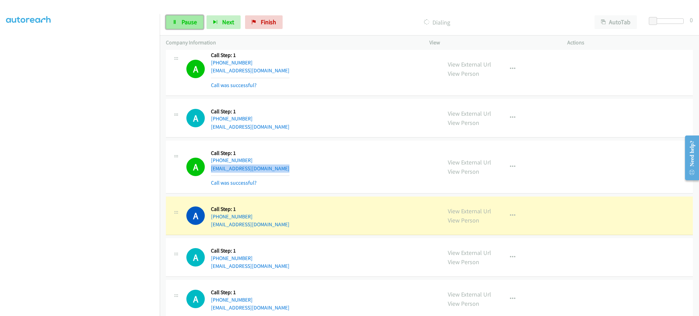
click at [183, 17] on link "Pause" at bounding box center [185, 22] width 38 height 14
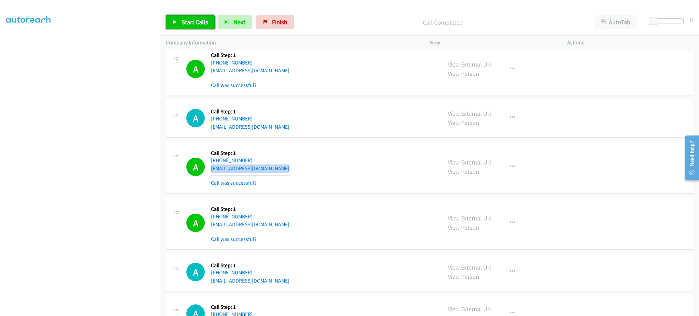
click at [179, 20] on link "Start Calls" at bounding box center [190, 22] width 49 height 14
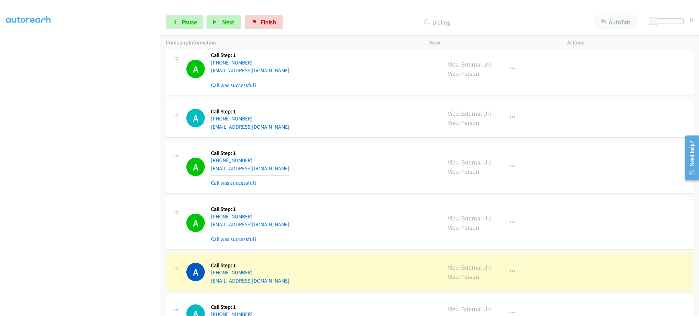
click at [282, 225] on div "A Callback Scheduled Call Step: 1 America/New_York +1 703-946-2218 gpeckham@alb…" at bounding box center [310, 223] width 249 height 41
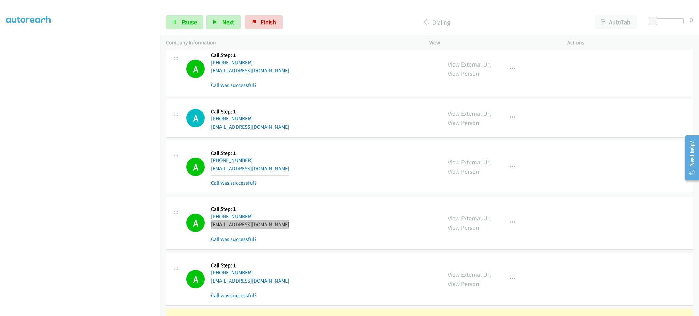
scroll to position [2596, 0]
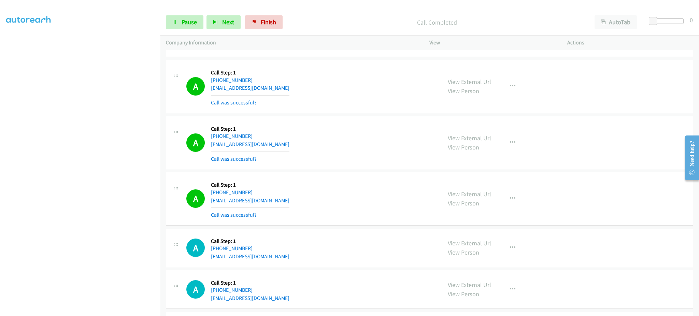
click at [287, 140] on div "A Callback Scheduled Call Step: 1 America/New_York +1 313-800-2115 sharif292007…" at bounding box center [310, 143] width 249 height 41
drag, startPoint x: 287, startPoint y: 140, endPoint x: 283, endPoint y: 147, distance: 7.3
click at [287, 141] on div "A Callback Scheduled Call Step: 1 America/New_York +1 313-800-2115 sharif292007…" at bounding box center [310, 143] width 249 height 41
click at [282, 148] on div "A Callback Scheduled Call Step: 1 America/New_York +1 313-800-2115 sharif292007…" at bounding box center [310, 143] width 249 height 41
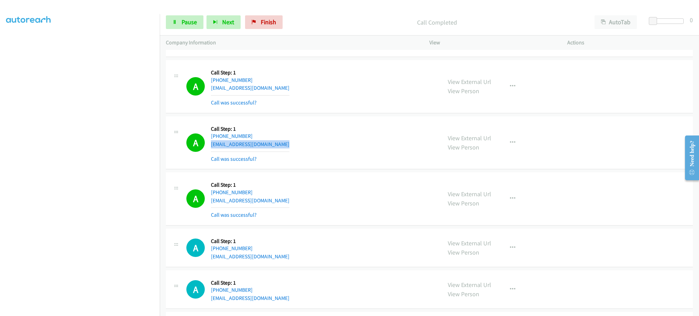
click at [282, 148] on div "A Callback Scheduled Call Step: 1 America/New_York +1 313-800-2115 sharif292007…" at bounding box center [310, 143] width 249 height 41
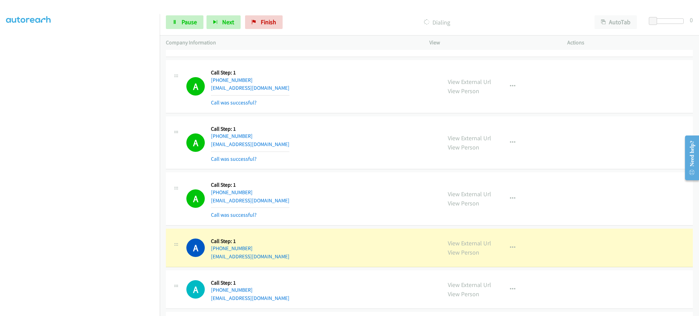
click at [288, 203] on div "A Callback Scheduled Call Step: 1 America/Los_Angeles +1 858-518-7562 mattd@azt…" at bounding box center [310, 199] width 249 height 41
click at [186, 19] on span "Pause" at bounding box center [189, 22] width 15 height 8
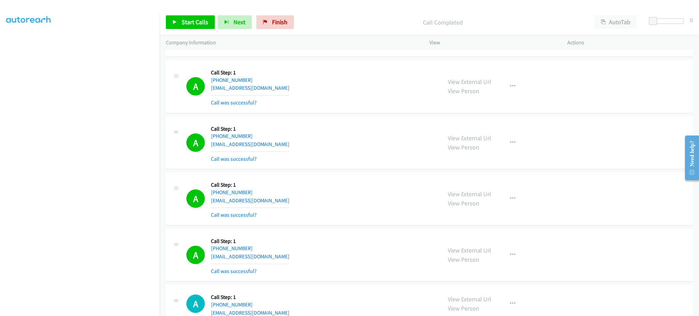
click at [291, 259] on div "A Callback Scheduled Call Step: 1 America/Los_Angeles +1 425-656-8944 ike.husey…" at bounding box center [310, 255] width 249 height 41
click at [188, 20] on span "Start Calls" at bounding box center [195, 22] width 27 height 8
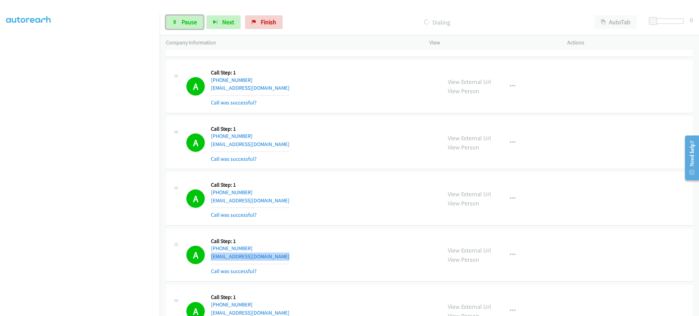
drag, startPoint x: 179, startPoint y: 20, endPoint x: 152, endPoint y: 119, distance: 102.0
click at [179, 20] on link "Pause" at bounding box center [185, 22] width 38 height 14
click at [188, 16] on link "Start Calls" at bounding box center [190, 22] width 49 height 14
click at [185, 19] on span "Pause" at bounding box center [189, 22] width 15 height 8
click at [204, 20] on span "Start Calls" at bounding box center [195, 22] width 27 height 8
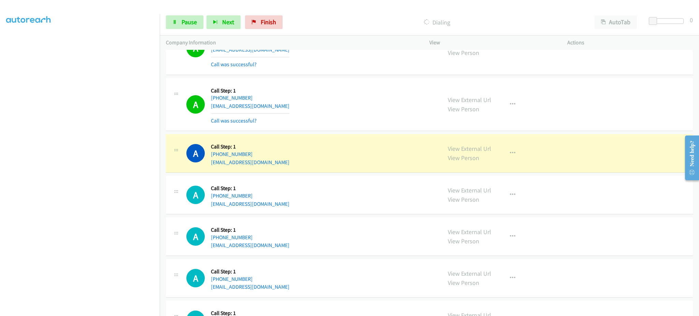
scroll to position [3142, 0]
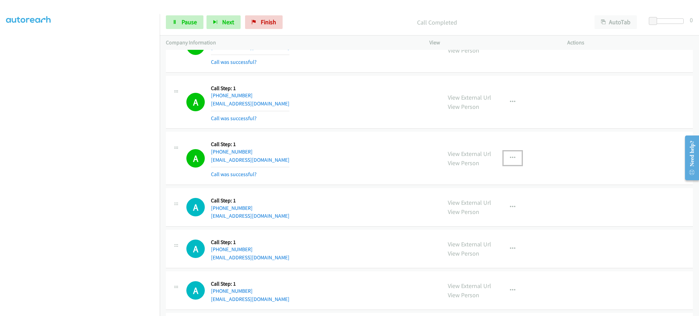
click at [510, 164] on button "button" at bounding box center [513, 158] width 18 height 14
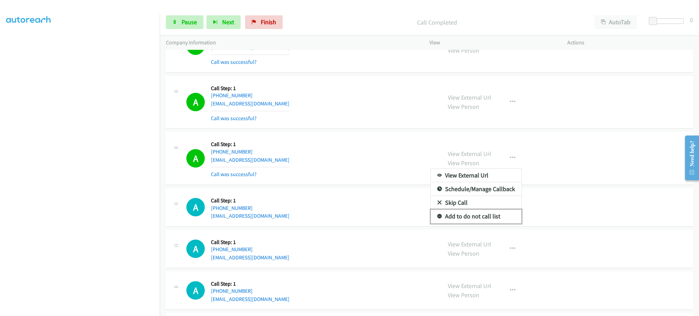
drag, startPoint x: 510, startPoint y: 214, endPoint x: 505, endPoint y: 214, distance: 5.2
click at [510, 214] on link "Add to do not call list" at bounding box center [476, 217] width 91 height 14
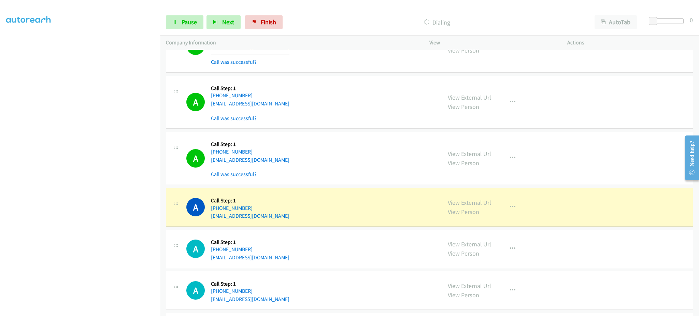
click at [304, 213] on div "A Callback Scheduled Call Step: 1 America/New_York +1 680-888-3888 520zhangq@gm…" at bounding box center [310, 207] width 249 height 26
click at [299, 218] on div "A Callback Scheduled Call Step: 1 America/New_York +1 680-888-3888 520zhangq@gm…" at bounding box center [310, 207] width 249 height 26
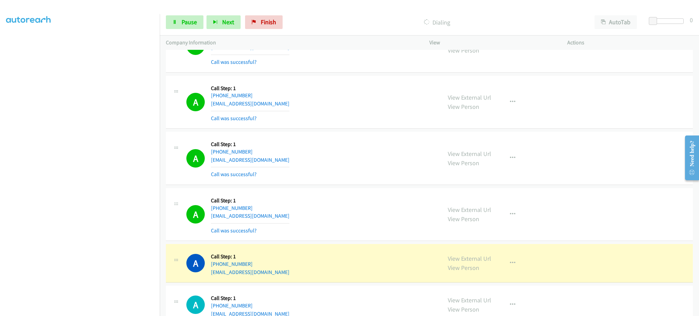
click at [291, 276] on div "A Callback Scheduled Call Step: 1 America/New_York +1 860-459-2517 geraldomar86…" at bounding box center [310, 263] width 249 height 26
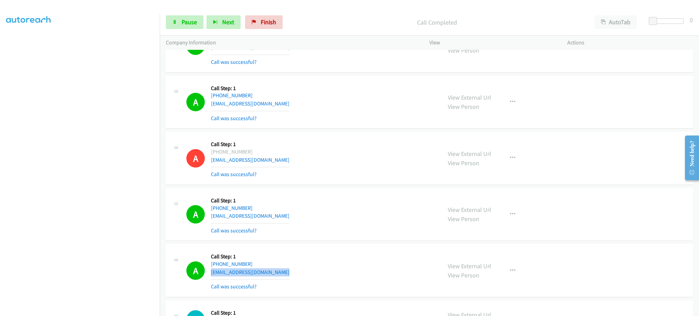
click at [287, 275] on div "A Callback Scheduled Call Step: 1 America/New_York +1 860-459-2517 geraldomar86…" at bounding box center [310, 270] width 249 height 41
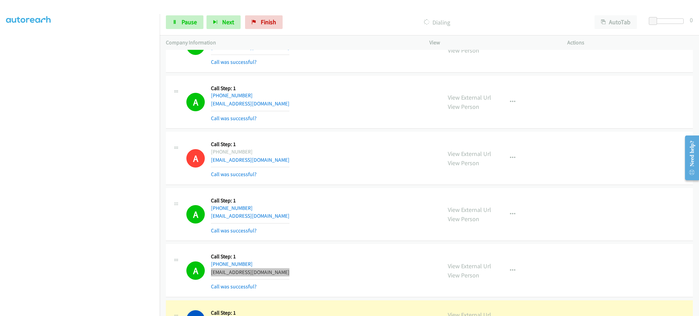
scroll to position [3279, 0]
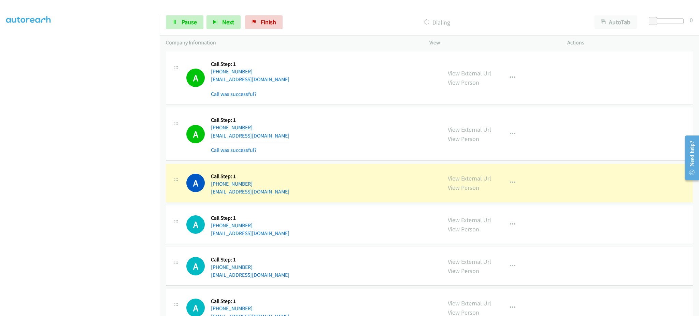
click at [301, 195] on div "A Callback Scheduled Call Step: 1 America/Chicago +1 713-304-6209 sjsmith95@yah…" at bounding box center [310, 183] width 249 height 26
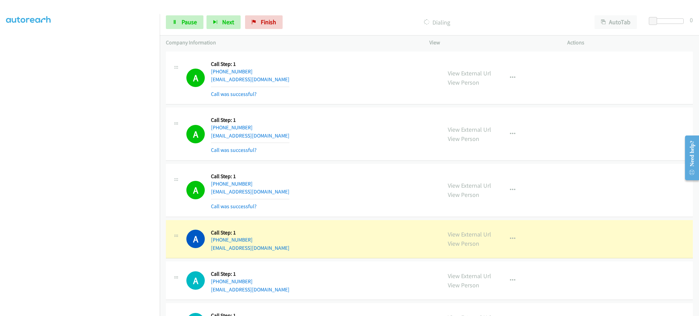
click at [277, 252] on div "A Callback Scheduled Call Step: 1 America/Los_Angeles +1 425-221-8958 angads895…" at bounding box center [310, 239] width 249 height 26
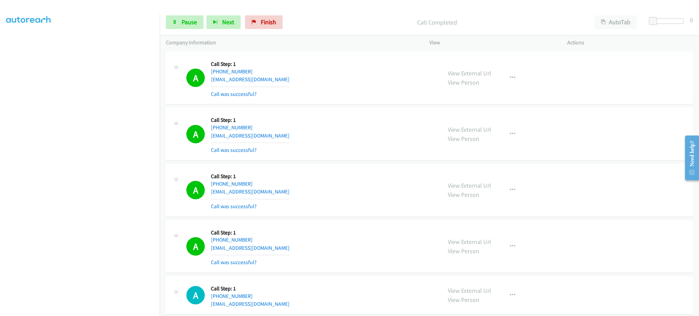
click at [301, 254] on div "A Callback Scheduled Call Step: 1 America/Los_Angeles +1 425-221-8958 angads895…" at bounding box center [310, 246] width 249 height 41
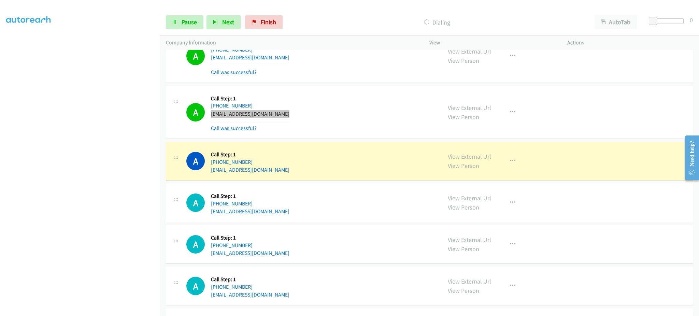
scroll to position [3415, 0]
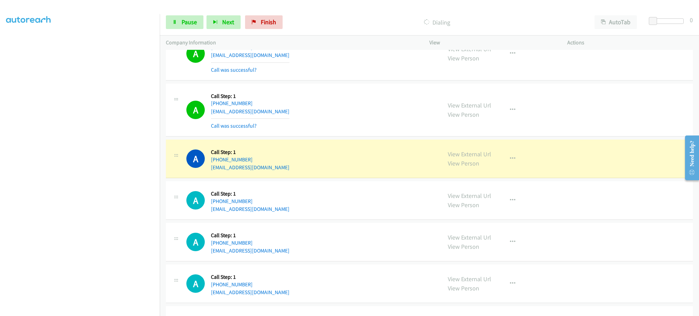
click at [283, 170] on div "A Callback Scheduled Call Step: 1 America/New_York +1 305-761-6138 pollygirl444…" at bounding box center [310, 159] width 249 height 26
click at [284, 170] on div "A Callback Scheduled Call Step: 1 America/New_York +1 305-761-6138 pollygirl444…" at bounding box center [310, 159] width 249 height 26
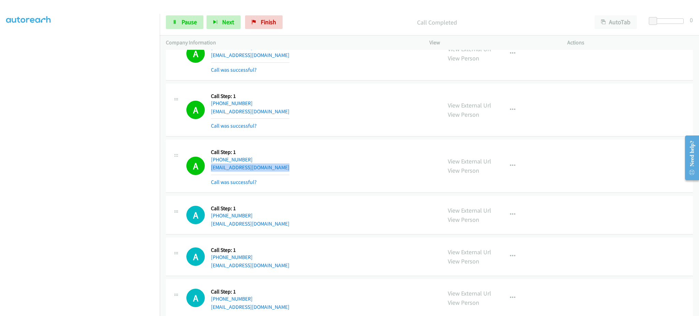
click at [280, 171] on div "A Callback Scheduled Call Step: 1 America/New_York +1 305-761-6138 pollygirl444…" at bounding box center [310, 166] width 249 height 41
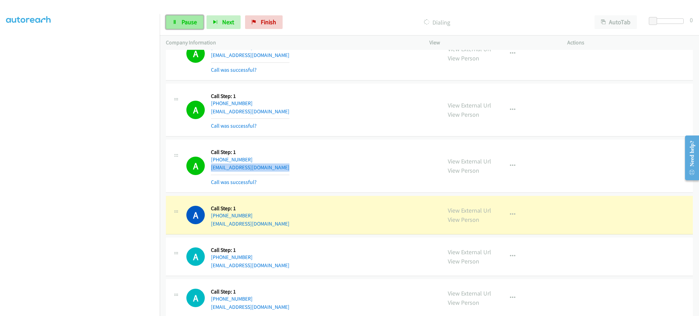
click at [183, 21] on span "Pause" at bounding box center [189, 22] width 15 height 8
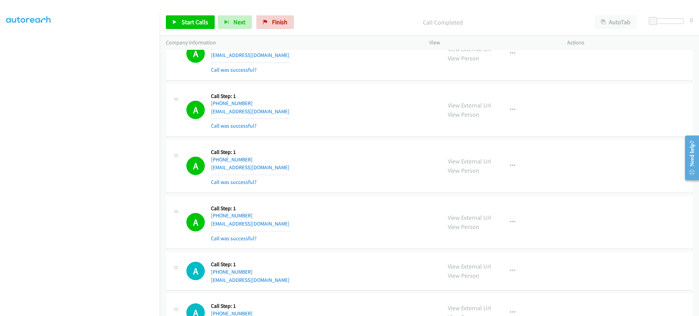
click at [287, 222] on div "A Callback Scheduled Call Step: 1 America/New_York +1 941-318-9451 travisratzla…" at bounding box center [310, 222] width 249 height 41
click at [203, 24] on span "Start Calls" at bounding box center [195, 22] width 27 height 8
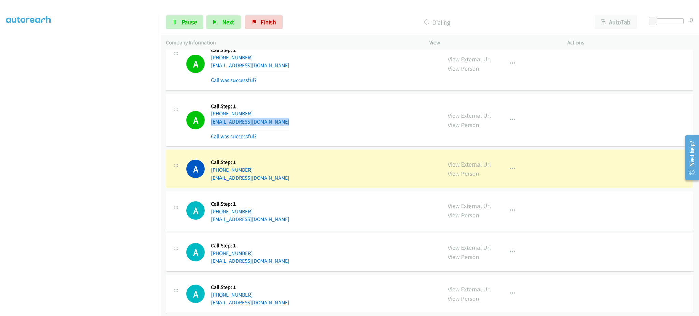
scroll to position [3552, 0]
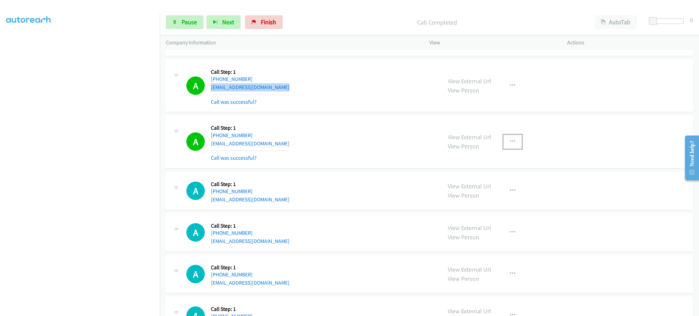
click at [509, 138] on button "button" at bounding box center [513, 142] width 18 height 14
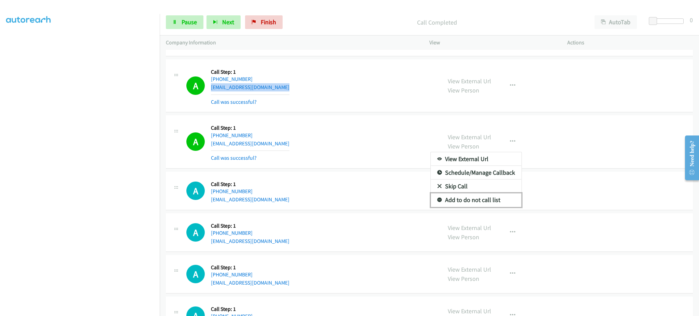
click at [502, 200] on link "Add to do not call list" at bounding box center [476, 200] width 91 height 14
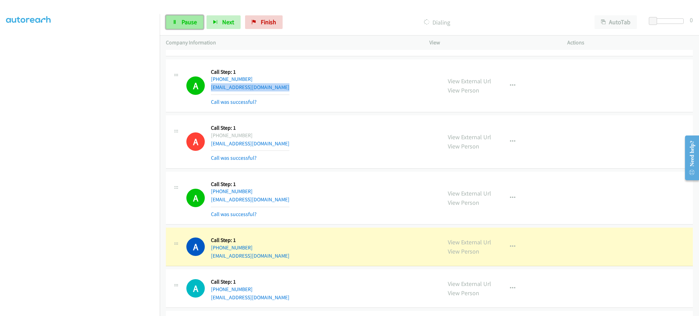
click at [173, 20] on icon at bounding box center [174, 22] width 5 height 5
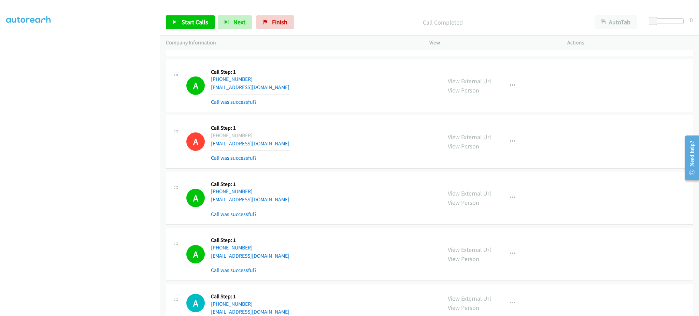
click at [279, 256] on div "A Callback Scheduled Call Step: 1 America/New_York +1 401-536-7433 zdbbdz1@gmai…" at bounding box center [310, 254] width 249 height 41
click at [278, 256] on div "A Callback Scheduled Call Step: 1 America/New_York +1 401-536-7433 zdbbdz1@gmai…" at bounding box center [310, 254] width 249 height 41
drag, startPoint x: 189, startPoint y: 18, endPoint x: 342, endPoint y: 1, distance: 154.4
click at [189, 18] on span "Start Calls" at bounding box center [195, 22] width 27 height 8
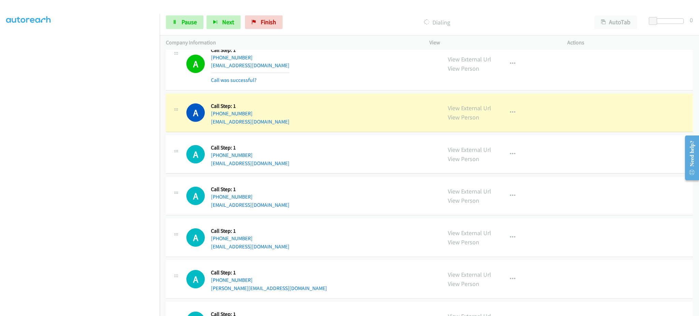
scroll to position [3825, 0]
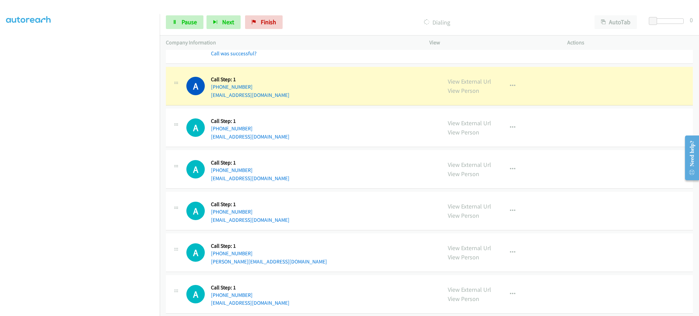
click at [283, 102] on div "A Callback Scheduled Call Step: 1 America/Los_Angeles +1 949-275-2305 rbhatia2@…" at bounding box center [429, 86] width 527 height 39
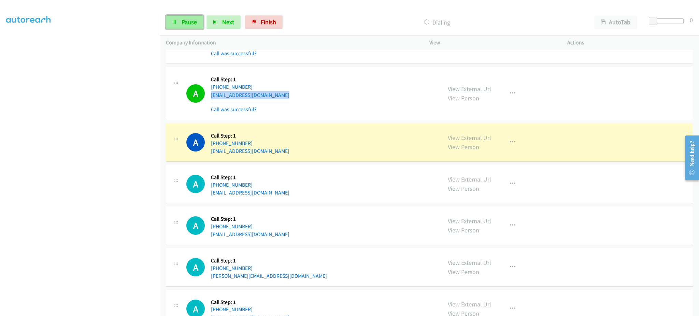
click at [197, 16] on link "Pause" at bounding box center [185, 22] width 38 height 14
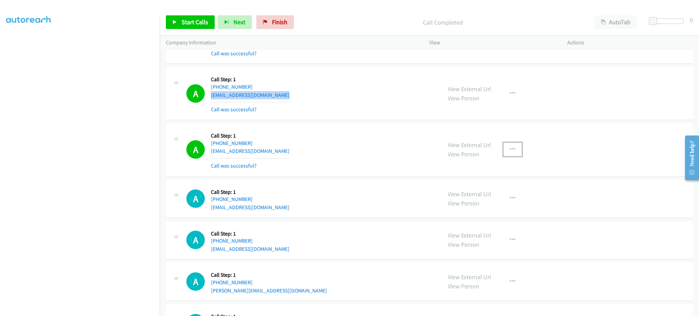
click at [510, 148] on icon "button" at bounding box center [512, 149] width 5 height 5
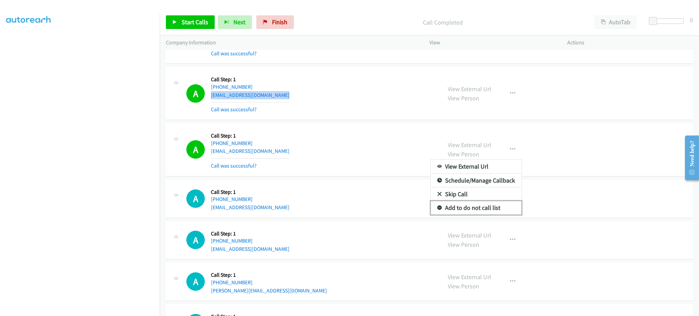
click at [503, 209] on link "Add to do not call list" at bounding box center [476, 208] width 91 height 14
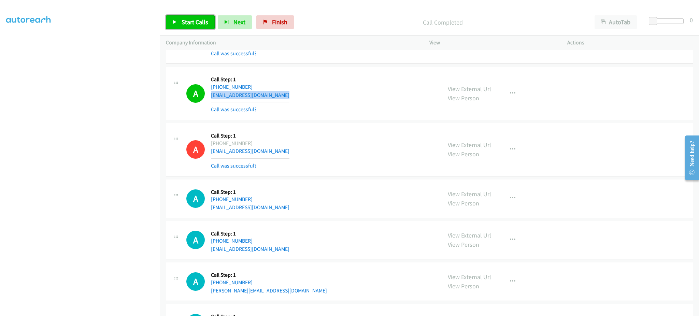
click at [186, 21] on span "Start Calls" at bounding box center [195, 22] width 27 height 8
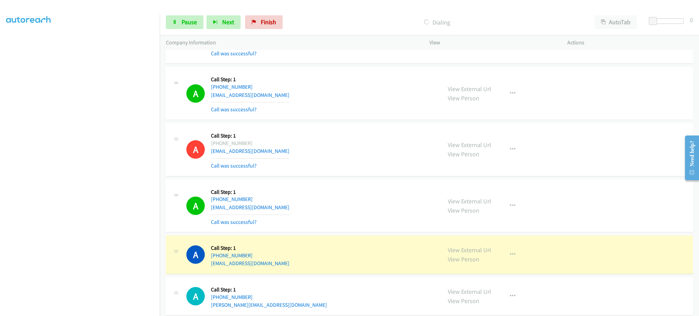
click at [280, 209] on div "A Callback Scheduled Call Step: 1 America/Chicago +1 219-707-6312 kingjw@mail.g…" at bounding box center [310, 206] width 249 height 41
click at [126, 309] on section at bounding box center [80, 154] width 148 height 327
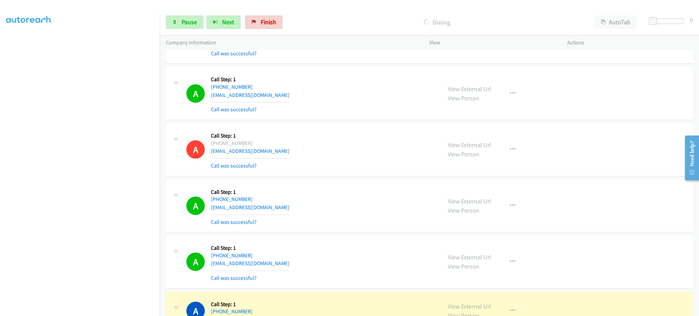
click at [294, 266] on div "A Callback Scheduled Call Step: 1 America/Los_Angeles +1 805-708-8797 chiaradel…" at bounding box center [310, 262] width 249 height 41
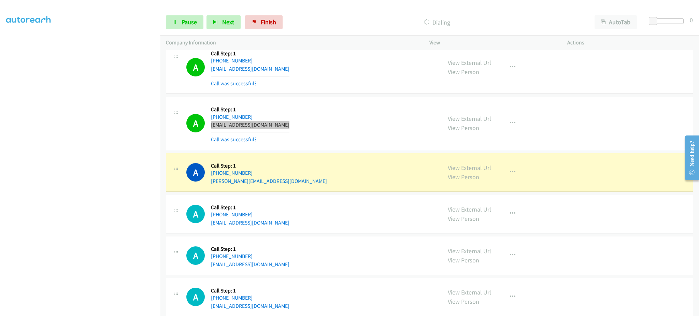
scroll to position [3962, 0]
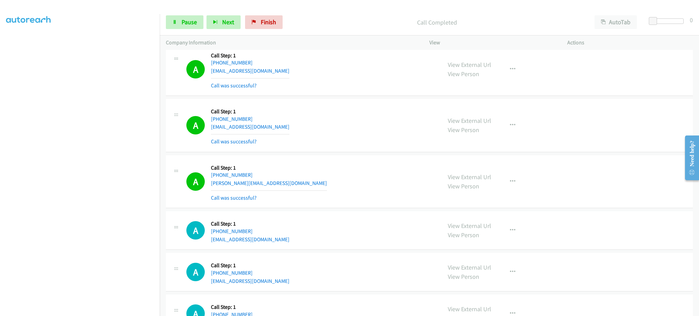
click at [494, 181] on div "View External Url View Person View External Url Email Schedule/Manage Callback …" at bounding box center [514, 182] width 144 height 41
click at [517, 185] on button "button" at bounding box center [513, 182] width 18 height 14
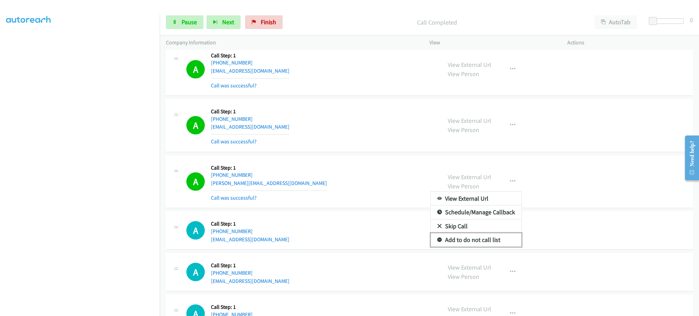
click at [483, 242] on link "Add to do not call list" at bounding box center [476, 240] width 91 height 14
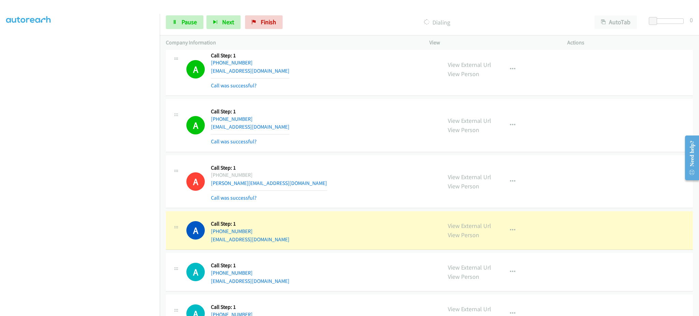
click at [274, 244] on div "A Callback Scheduled Call Step: 1 America/Denver +1 505-204-6996 esouth87@gmail…" at bounding box center [310, 231] width 249 height 26
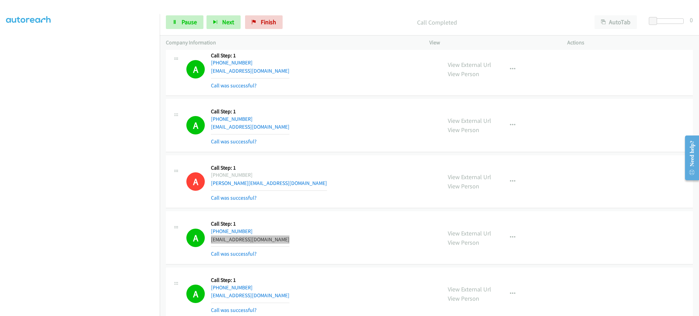
scroll to position [4098, 0]
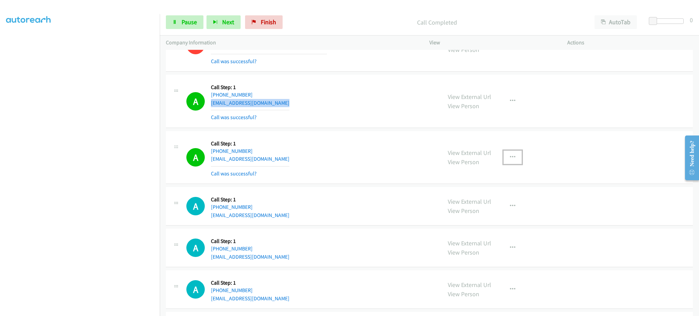
click at [510, 158] on icon "button" at bounding box center [512, 157] width 5 height 5
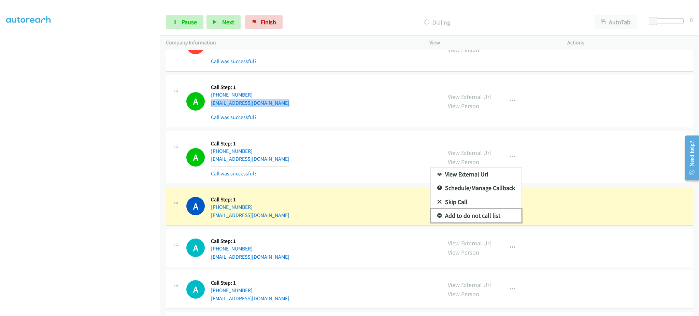
click at [491, 214] on link "Add to do not call list" at bounding box center [476, 216] width 91 height 14
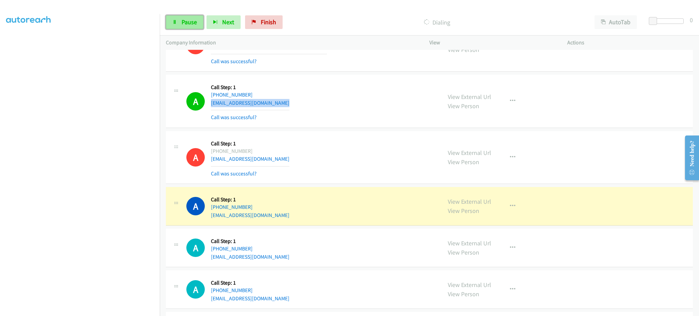
click at [179, 18] on link "Pause" at bounding box center [185, 22] width 38 height 14
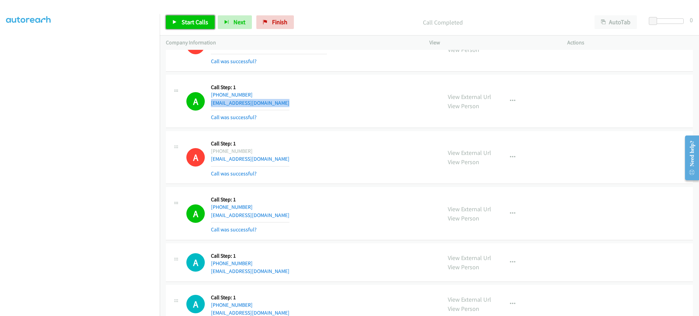
click at [185, 16] on link "Start Calls" at bounding box center [190, 22] width 49 height 14
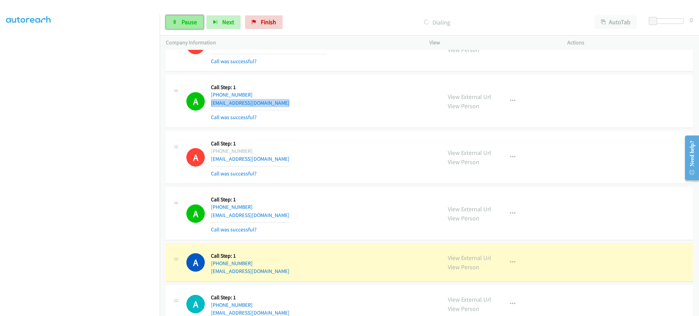
click at [190, 24] on span "Pause" at bounding box center [189, 22] width 15 height 8
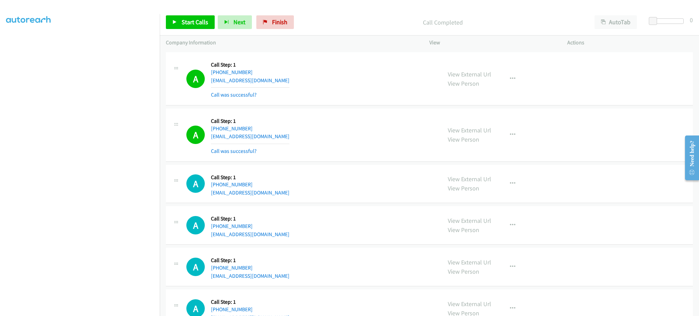
scroll to position [4235, 0]
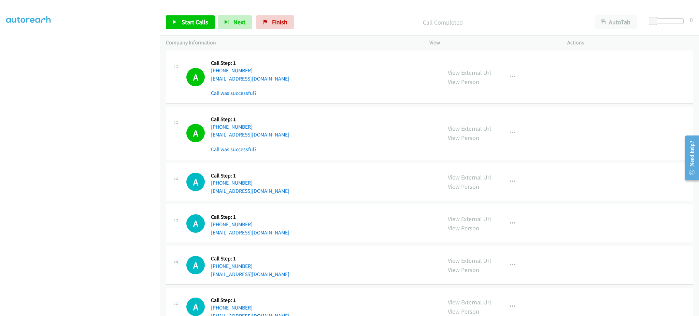
click at [294, 139] on div "A Callback Scheduled Call Step: 1 America/New_York +1 908-914-5914 colladocamil…" at bounding box center [310, 133] width 249 height 41
click at [192, 23] on span "Start Calls" at bounding box center [195, 22] width 27 height 8
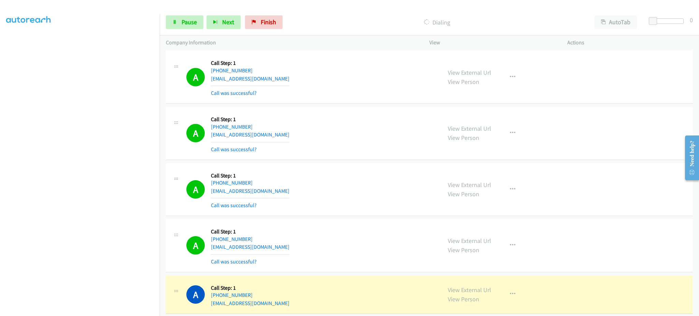
click at [305, 245] on div "A Callback Scheduled Call Step: 1 America/Chicago +1 281-917-0927 tyler.merrill…" at bounding box center [310, 245] width 249 height 41
click at [304, 256] on div "A Callback Scheduled Call Step: 1 America/Chicago +1 281-917-0927 tyler.merrill…" at bounding box center [310, 245] width 249 height 41
click at [304, 251] on div "A Callback Scheduled Call Step: 1 America/Chicago +1 281-917-0927 tyler.merrill…" at bounding box center [310, 245] width 249 height 41
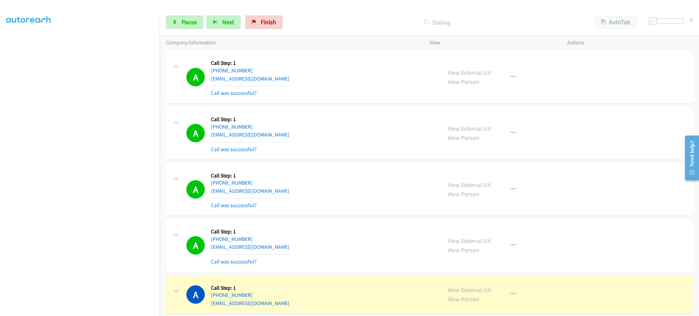
click at [304, 251] on div "A Callback Scheduled Call Step: 1 America/Chicago +1 281-917-0927 tyler.merrill…" at bounding box center [310, 245] width 249 height 41
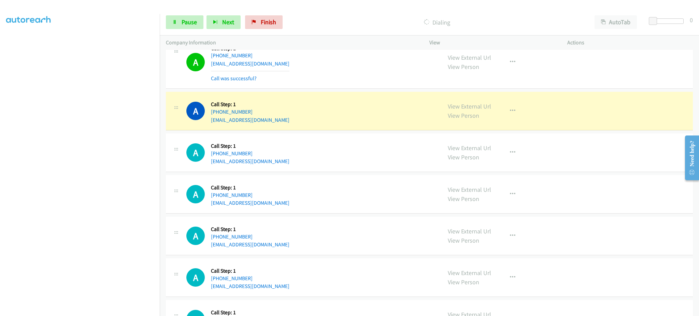
scroll to position [4508, 0]
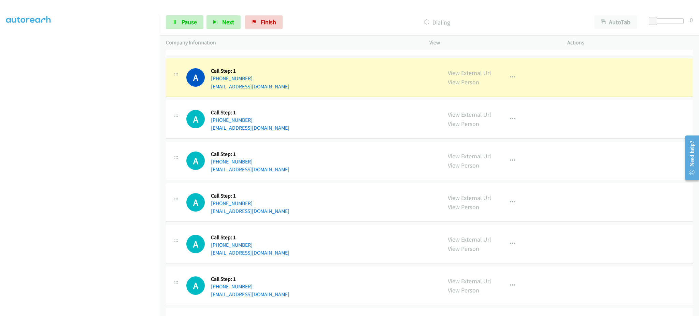
click at [518, 86] on div "View External Url View Person View External Url Email Schedule/Manage Callback …" at bounding box center [514, 78] width 144 height 26
click at [510, 80] on icon "button" at bounding box center [512, 77] width 5 height 5
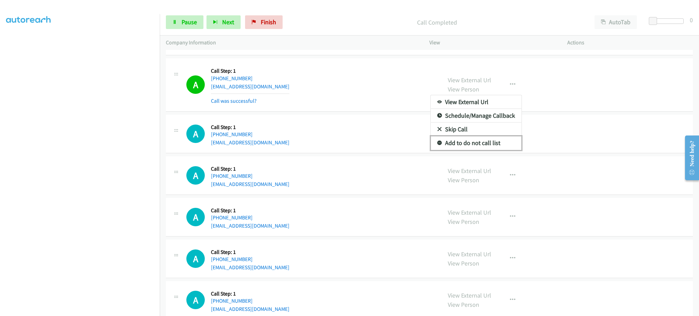
drag, startPoint x: 474, startPoint y: 150, endPoint x: 322, endPoint y: 15, distance: 202.7
click at [474, 150] on link "Add to do not call list" at bounding box center [476, 143] width 91 height 14
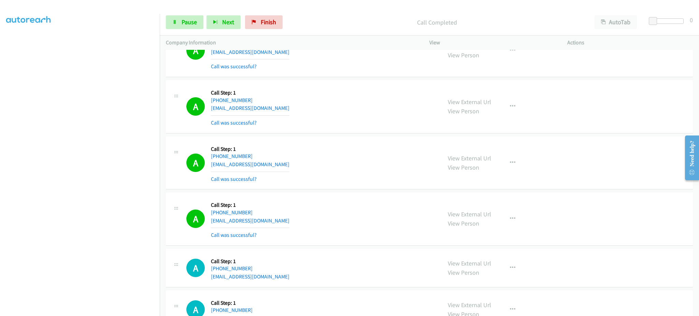
scroll to position [4372, 0]
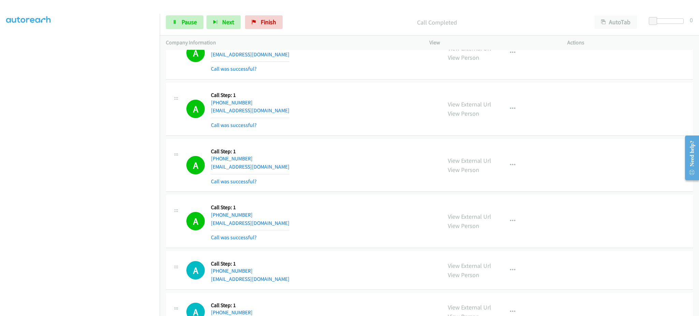
click at [288, 175] on div "A Callback Scheduled Call Step: 1 America/New_York +1 240-438-0228 hello.yoojin…" at bounding box center [310, 165] width 249 height 41
click at [286, 164] on div "A Callback Scheduled Call Step: 1 America/New_York +1 240-438-0228 hello.yoojin…" at bounding box center [310, 165] width 249 height 41
click at [286, 170] on div "A Callback Scheduled Call Step: 1 America/New_York +1 240-438-0228 hello.yoojin…" at bounding box center [310, 165] width 249 height 41
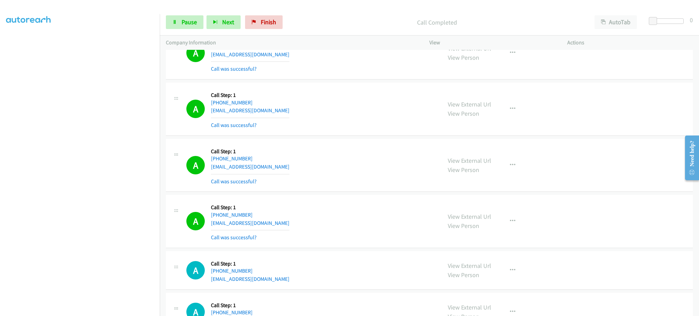
click at [286, 170] on div "A Callback Scheduled Call Step: 1 America/New_York +1 240-438-0228 hello.yoojin…" at bounding box center [310, 165] width 249 height 41
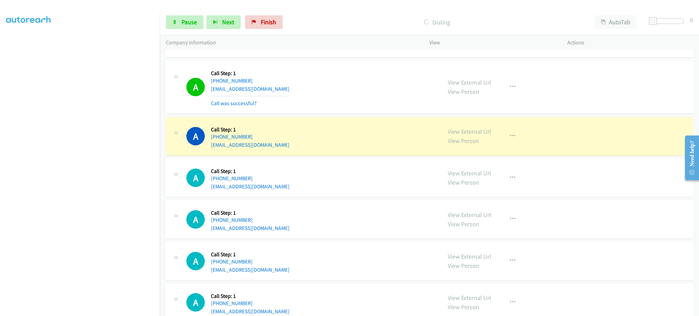
scroll to position [4508, 0]
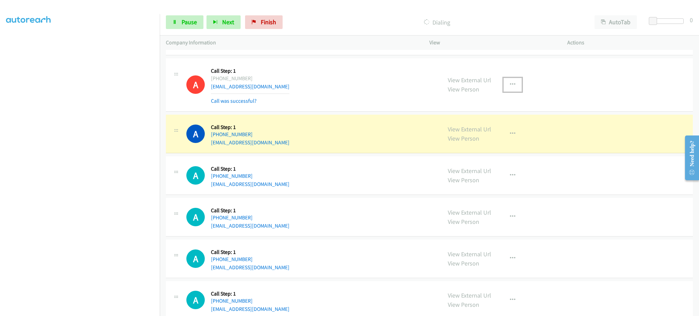
click at [504, 91] on button "button" at bounding box center [513, 85] width 18 height 14
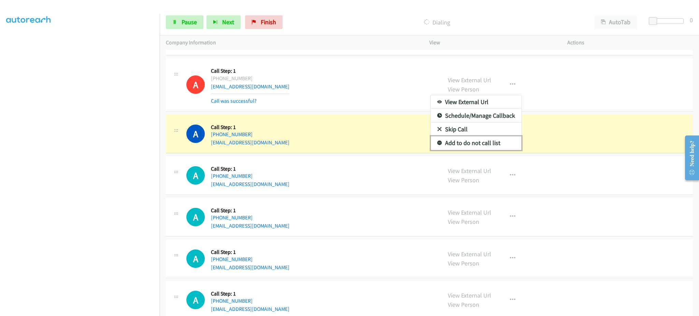
click at [490, 144] on link "Add to do not call list" at bounding box center [476, 143] width 91 height 14
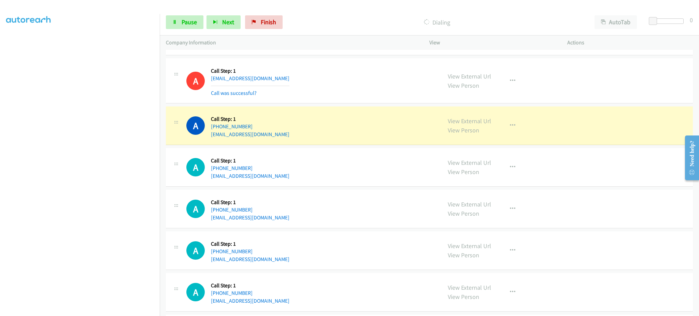
click at [285, 139] on div "A Callback Scheduled Call Step: 1 America/Los_Angeles +1 425-979-8884 daniellel…" at bounding box center [310, 126] width 249 height 26
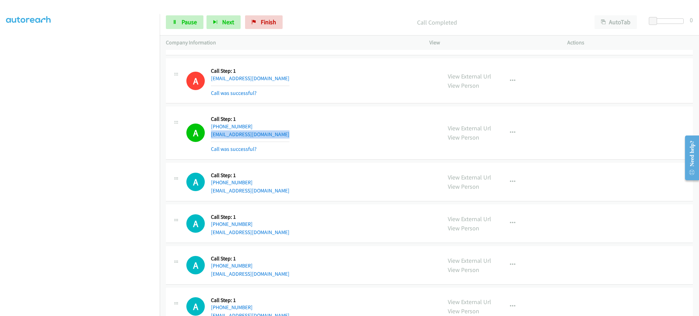
click at [305, 137] on div "A Callback Scheduled Call Step: 1 America/Los_Angeles +1 425-979-8884 daniellel…" at bounding box center [310, 133] width 249 height 41
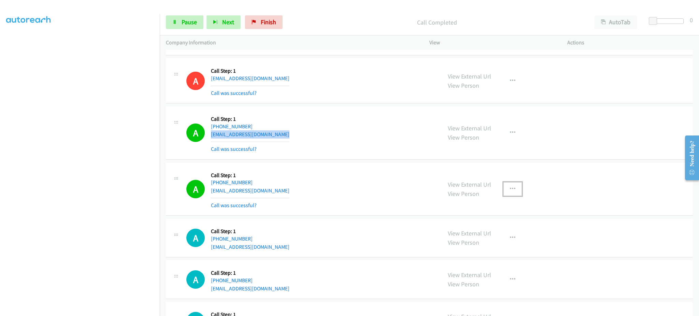
click at [504, 195] on button "button" at bounding box center [513, 189] width 18 height 14
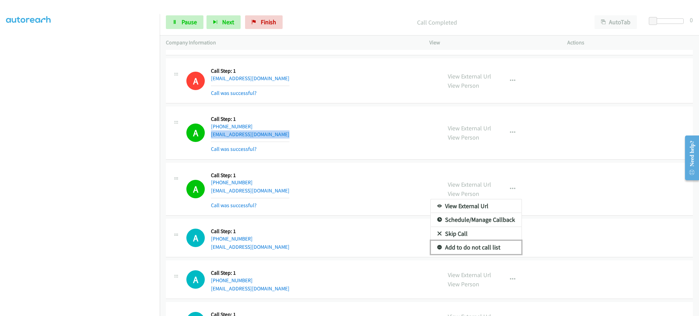
click at [502, 254] on link "Add to do not call list" at bounding box center [476, 248] width 91 height 14
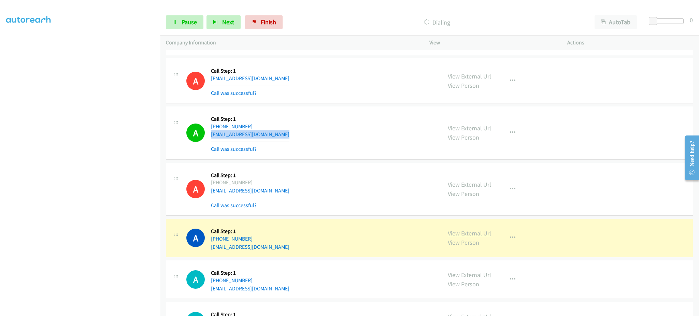
click at [472, 233] on link "View External Url" at bounding box center [469, 234] width 43 height 8
click at [471, 235] on link "View External Url" at bounding box center [469, 234] width 43 height 8
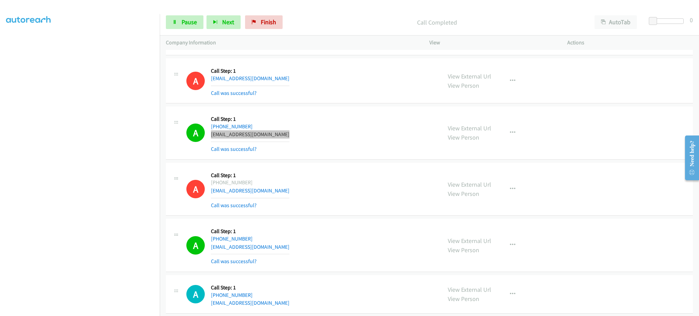
scroll to position [4645, 0]
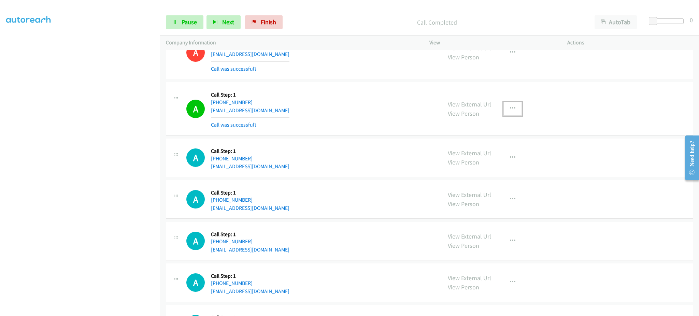
click at [509, 115] on button "button" at bounding box center [513, 109] width 18 height 14
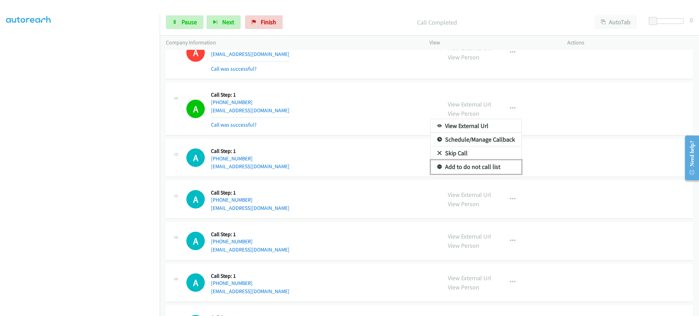
click at [487, 171] on link "Add to do not call list" at bounding box center [476, 167] width 91 height 14
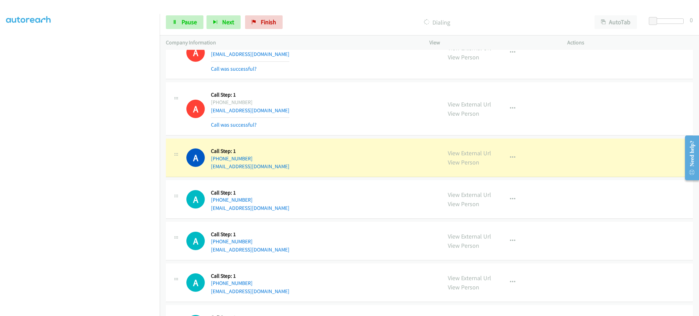
click at [291, 168] on div "A Callback Scheduled Call Step: 1 America/New_York +1 412-209-5970 zhzeng1998@o…" at bounding box center [310, 158] width 249 height 26
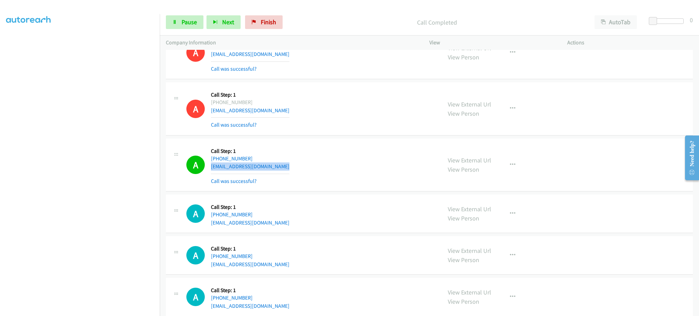
click at [298, 167] on div "A Callback Scheduled Call Step: 1 America/New_York +1 412-209-5970 zhzeng1998@o…" at bounding box center [310, 165] width 249 height 41
click at [297, 169] on div "A Callback Scheduled Call Step: 1 America/New_York +1 412-209-5970 zhzeng1998@o…" at bounding box center [310, 165] width 249 height 41
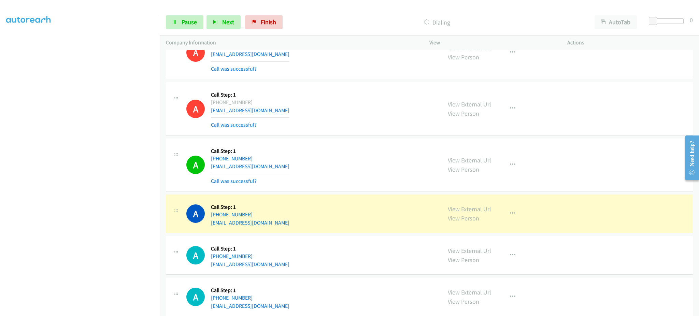
click at [266, 225] on div "A Callback Scheduled Call Step: 1 America/New_York +1 917-968-6569 debbydutch@m…" at bounding box center [310, 214] width 249 height 26
click at [274, 227] on div "A Callback Scheduled Call Step: 1 America/New_York +1 917-968-6569 debbydutch@m…" at bounding box center [310, 214] width 249 height 26
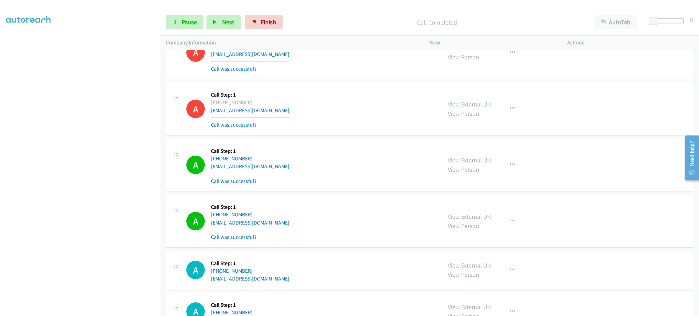
click at [286, 220] on div "A Callback Scheduled Call Step: 1 America/New_York +1 917-968-6569 debbydutch@m…" at bounding box center [310, 221] width 249 height 41
click at [286, 224] on div "A Callback Scheduled Call Step: 1 America/New_York +1 917-968-6569 debbydutch@m…" at bounding box center [310, 221] width 249 height 41
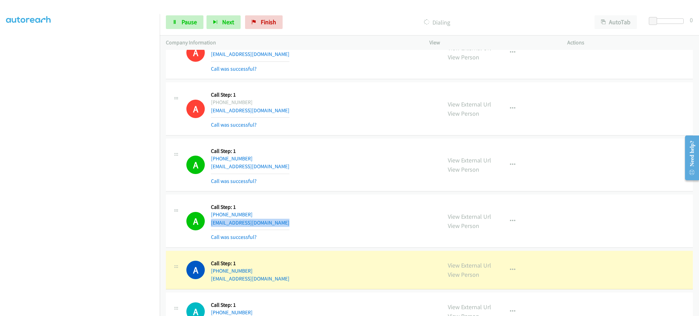
click at [281, 283] on div "A Callback Scheduled Call Step: 1 America/New_York +1 203-807-6390 lynnsaphire@…" at bounding box center [310, 270] width 249 height 26
click at [282, 283] on div "A Callback Scheduled Call Step: 1 America/New_York +1 203-807-6390 lynnsaphire@…" at bounding box center [310, 270] width 249 height 26
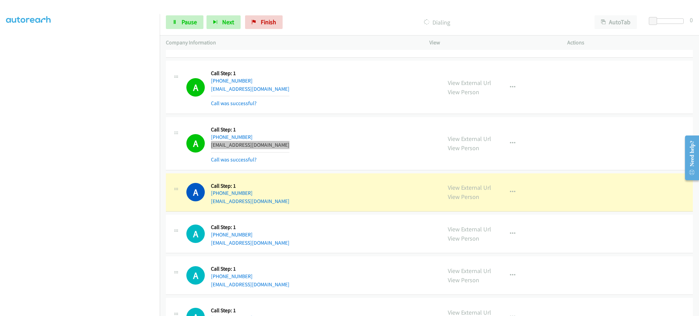
scroll to position [4781, 0]
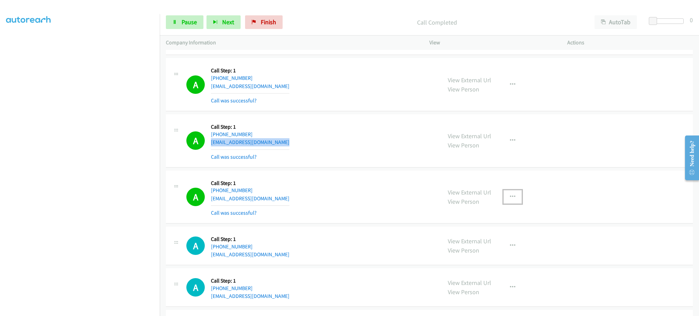
click at [510, 199] on icon "button" at bounding box center [512, 196] width 5 height 5
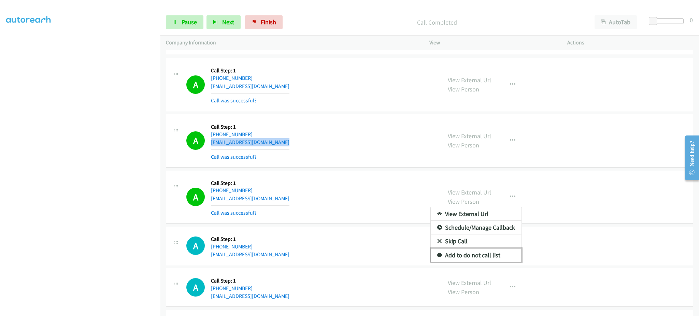
click at [498, 252] on link "Add to do not call list" at bounding box center [476, 256] width 91 height 14
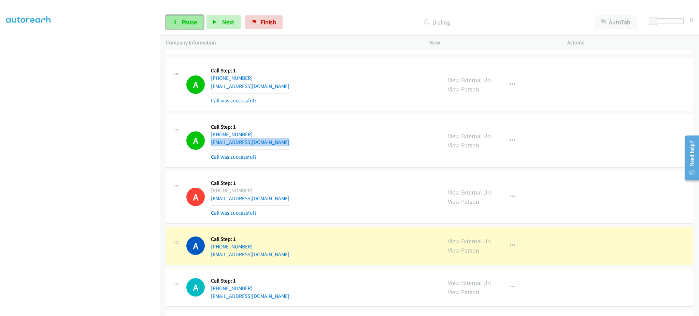
click at [184, 24] on span "Pause" at bounding box center [189, 22] width 15 height 8
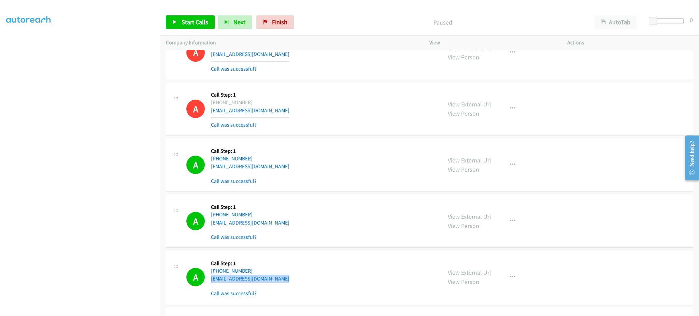
click at [484, 105] on link "View External Url" at bounding box center [469, 104] width 43 height 8
click at [184, 22] on span "Start Calls" at bounding box center [195, 22] width 27 height 8
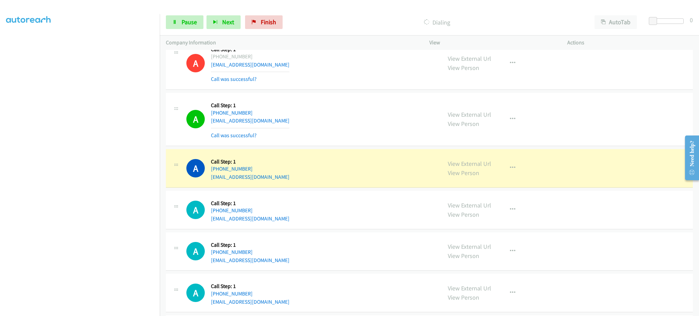
scroll to position [4918, 0]
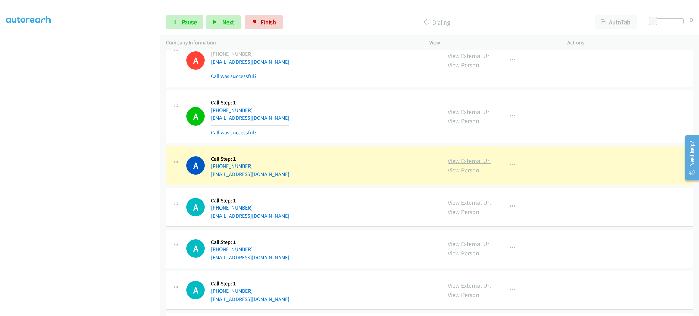
click at [479, 164] on link "View External Url" at bounding box center [469, 161] width 43 height 8
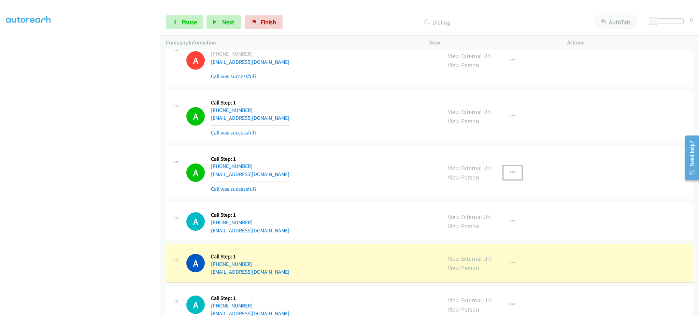
click at [510, 173] on icon "button" at bounding box center [512, 172] width 5 height 5
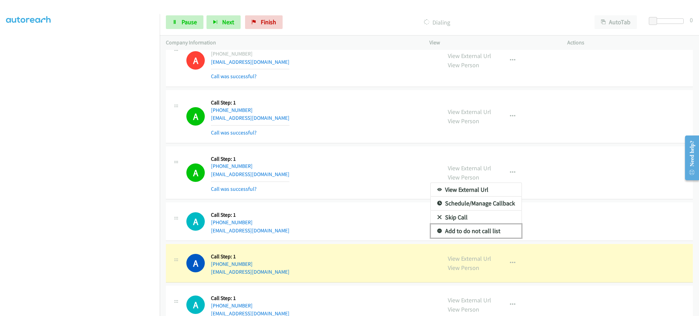
click at [477, 235] on link "Add to do not call list" at bounding box center [476, 231] width 91 height 14
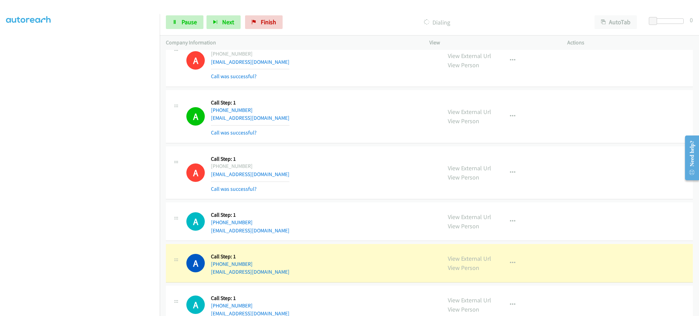
click at [290, 272] on div "A Callback Scheduled Call Step: 1 America/Los_Angeles +1 213-464-6492 kush2373@…" at bounding box center [310, 263] width 249 height 26
click at [289, 280] on div "A Callback Scheduled Call Step: 1 America/Los_Angeles +1 213-464-6492 kush2373@…" at bounding box center [429, 263] width 527 height 39
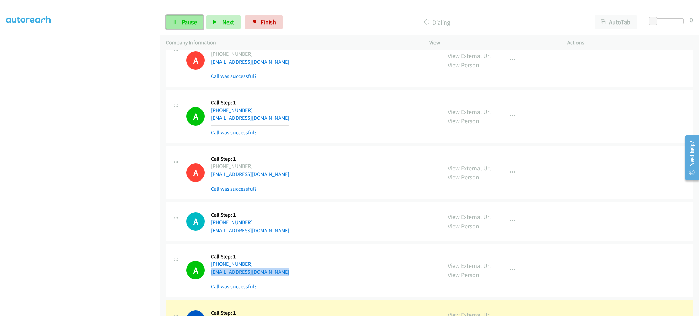
click at [180, 26] on link "Pause" at bounding box center [185, 22] width 38 height 14
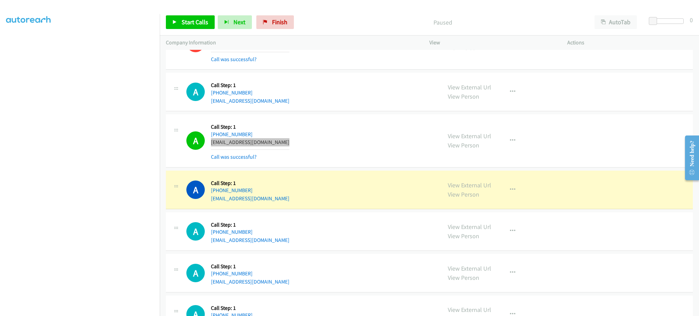
scroll to position [5055, 0]
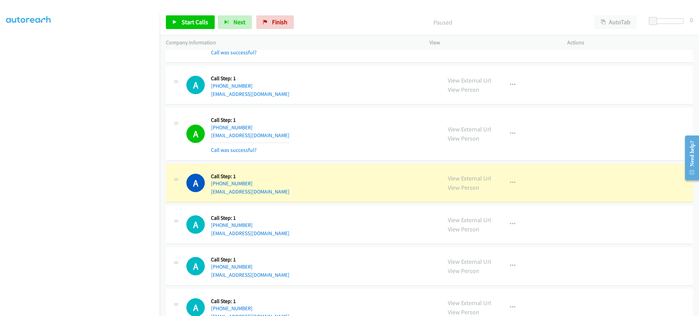
click at [309, 196] on div "A Callback Scheduled Call Step: 1 America/Chicago +1 769-348-9296 townsendshaeg…" at bounding box center [310, 183] width 249 height 26
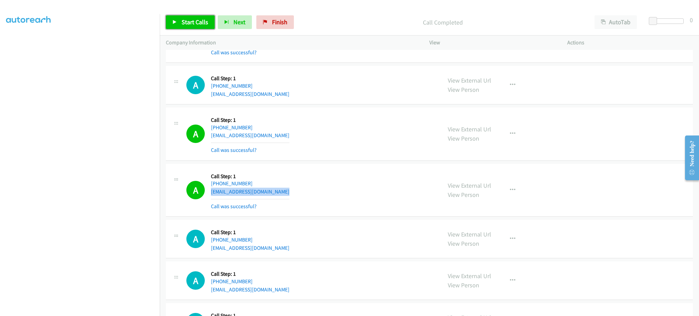
click at [195, 26] on span "Start Calls" at bounding box center [195, 22] width 27 height 8
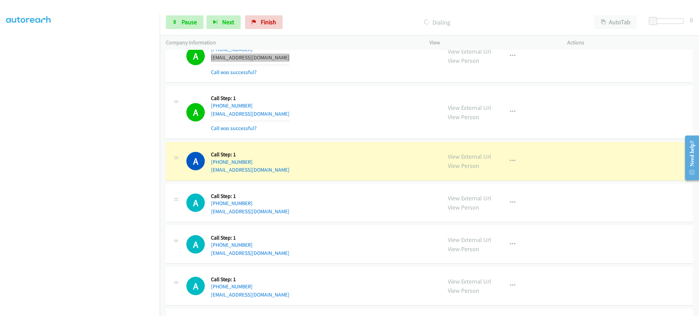
scroll to position [5191, 0]
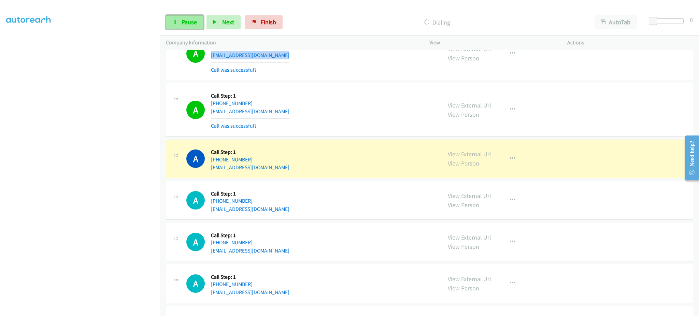
click at [192, 25] on span "Pause" at bounding box center [189, 22] width 15 height 8
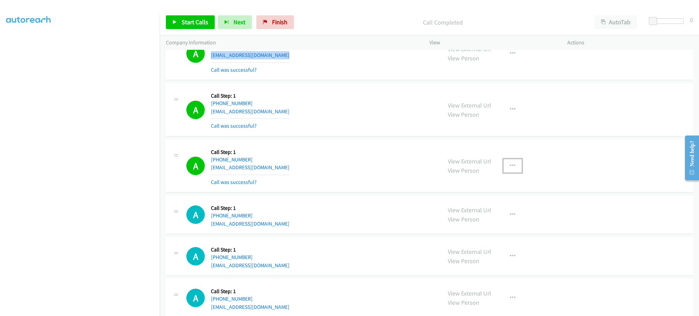
click at [504, 163] on button "button" at bounding box center [513, 166] width 18 height 14
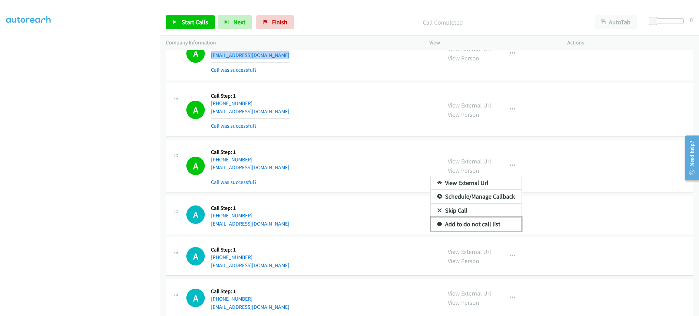
click at [510, 228] on link "Add to do not call list" at bounding box center [476, 225] width 91 height 14
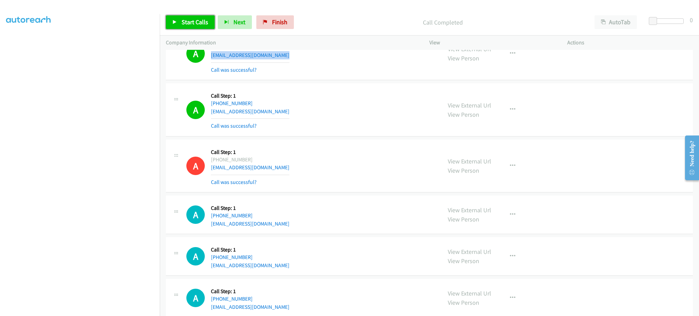
click at [186, 22] on span "Start Calls" at bounding box center [195, 22] width 27 height 8
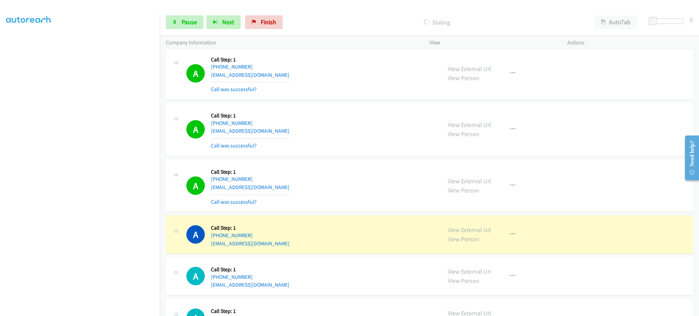
scroll to position [5465, 0]
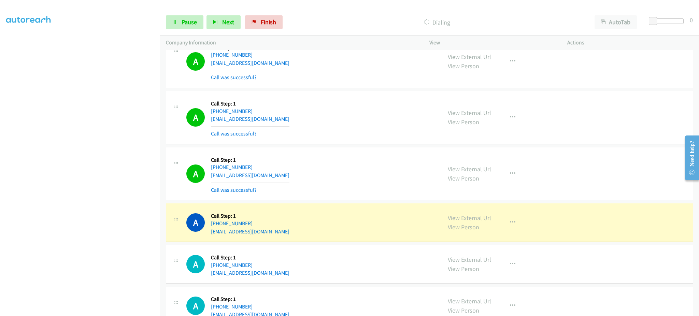
click at [304, 183] on div "A Callback Scheduled Call Step: 1 America/Chicago +1 512-415-4820 susanebinford…" at bounding box center [310, 174] width 249 height 41
click at [304, 182] on div "A Callback Scheduled Call Step: 1 America/Chicago +1 512-415-4820 susanebinford…" at bounding box center [310, 174] width 249 height 41
click at [302, 177] on div "A Callback Scheduled Call Step: 1 America/Chicago +1 512-415-4820 susanebinford…" at bounding box center [310, 174] width 249 height 41
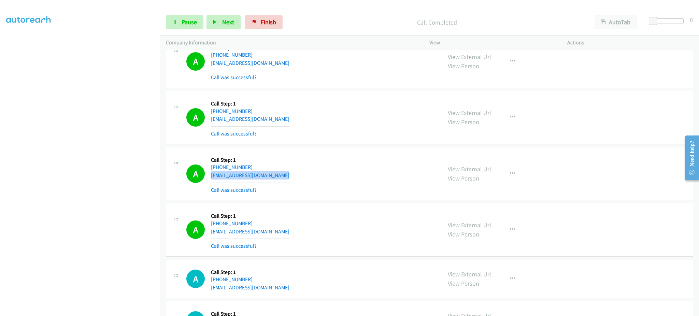
click at [302, 177] on div "A Callback Scheduled Call Step: 1 America/Chicago +1 512-415-4820 susanebinford…" at bounding box center [310, 174] width 249 height 41
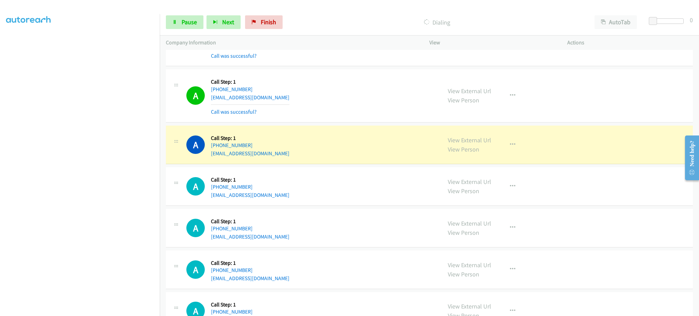
scroll to position [5601, 0]
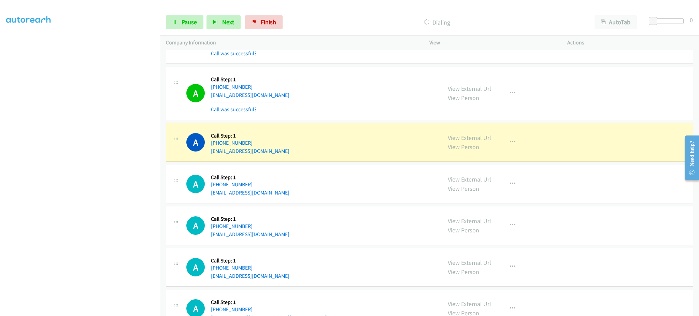
click at [288, 155] on div "A Callback Scheduled Call Step: 1 America/Los_Angeles +1 310-916-8698 shelbyhil…" at bounding box center [310, 142] width 249 height 26
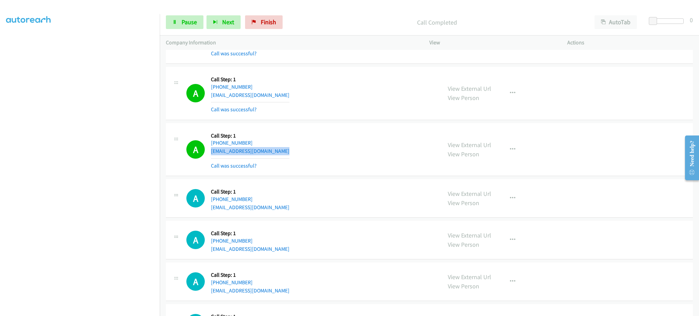
click at [279, 151] on div "A Callback Scheduled Call Step: 1 America/Los_Angeles +1 310-916-8698 shelbyhil…" at bounding box center [310, 149] width 249 height 41
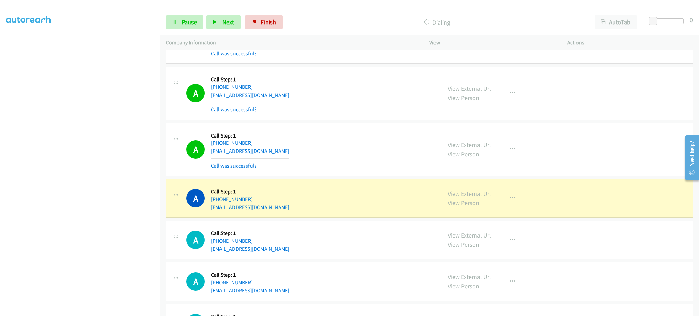
click at [307, 210] on div "A Callback Scheduled Call Step: 1 America/New_York +1 518-269-8921 mikenatali@o…" at bounding box center [310, 198] width 249 height 26
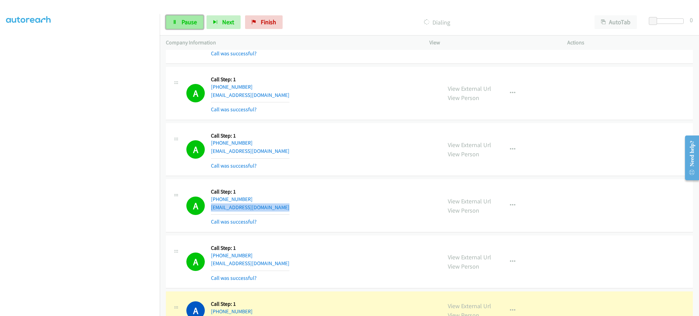
click at [196, 25] on span "Pause" at bounding box center [189, 22] width 15 height 8
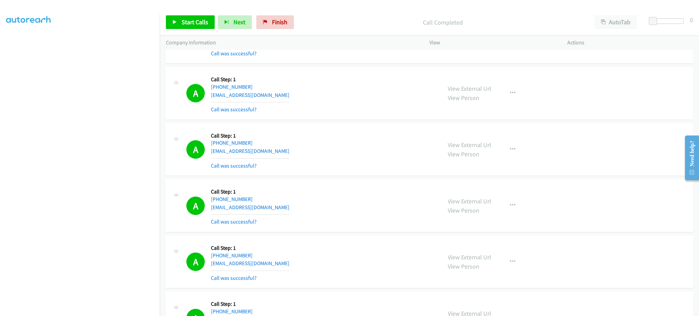
click at [290, 266] on div "A Callback Scheduled Call Step: 1 America/Los_Angeles +1 805-341-4343 whiteley1…" at bounding box center [310, 262] width 249 height 41
click at [196, 24] on span "Start Calls" at bounding box center [195, 22] width 27 height 8
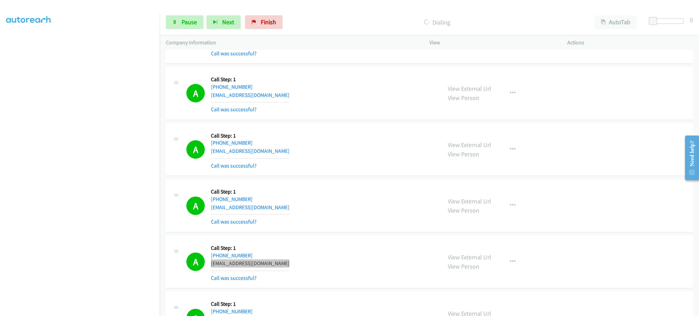
scroll to position [5874, 0]
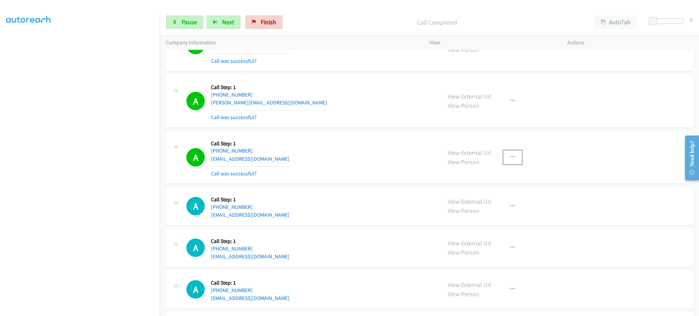
click at [511, 160] on icon "button" at bounding box center [512, 157] width 5 height 5
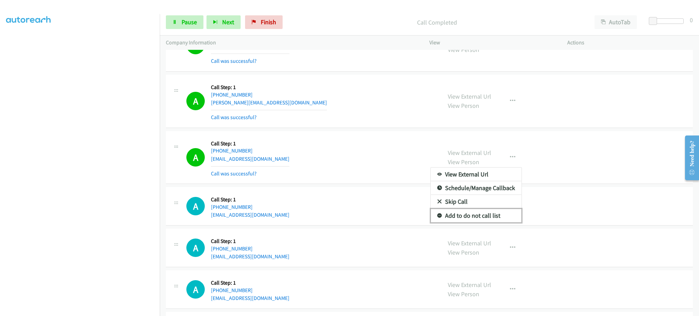
click at [489, 221] on link "Add to do not call list" at bounding box center [476, 216] width 91 height 14
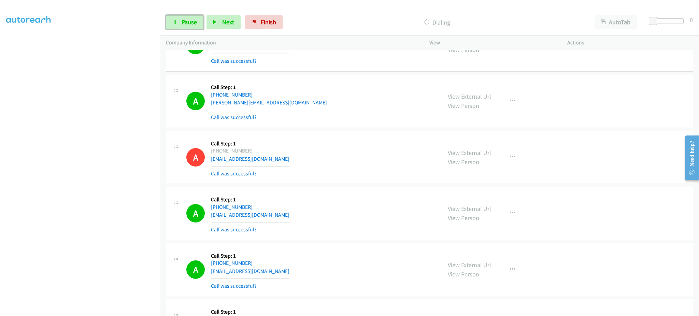
drag, startPoint x: 194, startPoint y: 19, endPoint x: 171, endPoint y: 67, distance: 52.9
click at [194, 19] on span "Pause" at bounding box center [189, 22] width 15 height 8
click at [184, 30] on div "Start Calls Pause Next Finish Call Completed AutoTab AutoTab 0" at bounding box center [430, 22] width 540 height 26
click at [191, 19] on span "Start Calls" at bounding box center [195, 22] width 27 height 8
click at [191, 18] on span "Pause" at bounding box center [189, 22] width 15 height 8
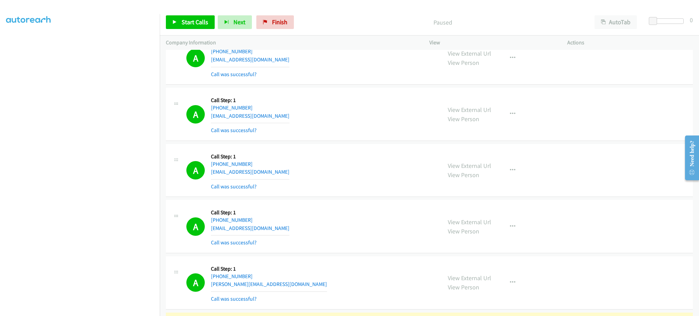
scroll to position [6148, 0]
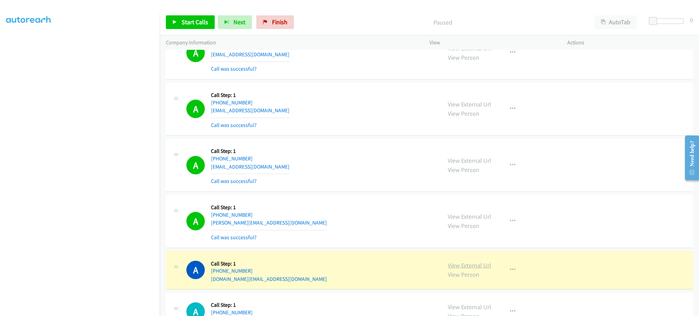
click at [462, 266] on link "View External Url" at bounding box center [469, 266] width 43 height 8
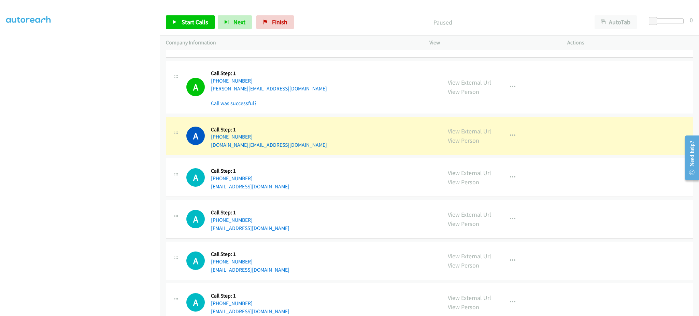
scroll to position [6284, 0]
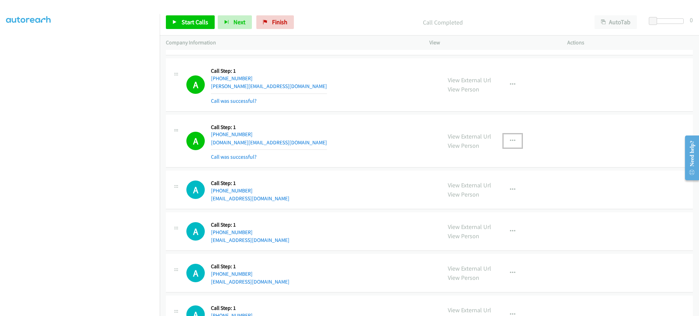
click at [505, 145] on button "button" at bounding box center [513, 141] width 18 height 14
click at [490, 206] on link "Add to do not call list" at bounding box center [476, 200] width 91 height 14
click at [184, 24] on span "Start Calls" at bounding box center [195, 22] width 27 height 8
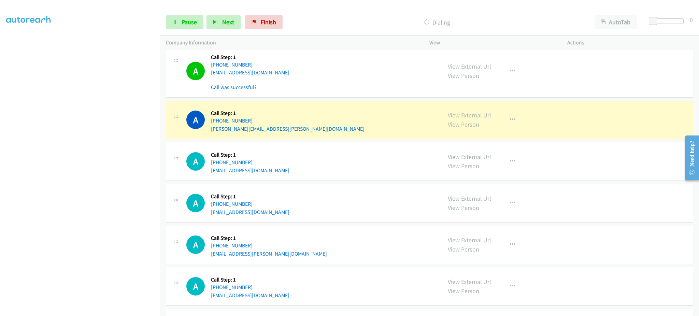
scroll to position [6694, 0]
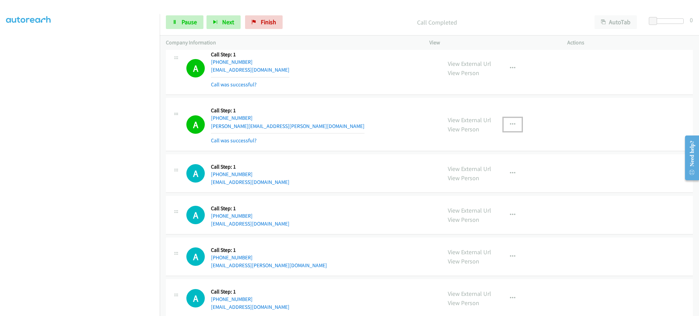
click at [512, 129] on button "button" at bounding box center [513, 125] width 18 height 14
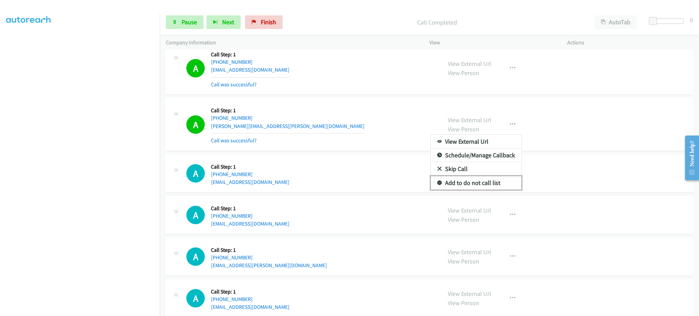
click at [499, 185] on link "Add to do not call list" at bounding box center [476, 183] width 91 height 14
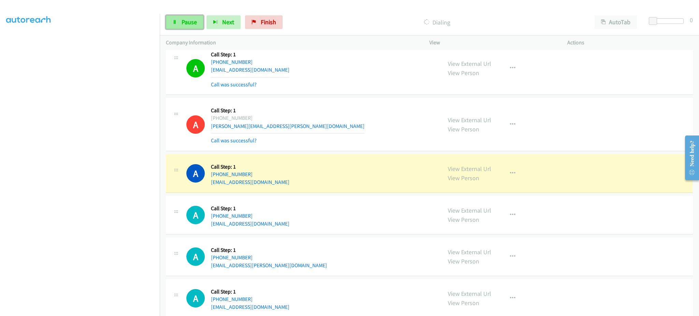
click at [192, 24] on span "Pause" at bounding box center [189, 22] width 15 height 8
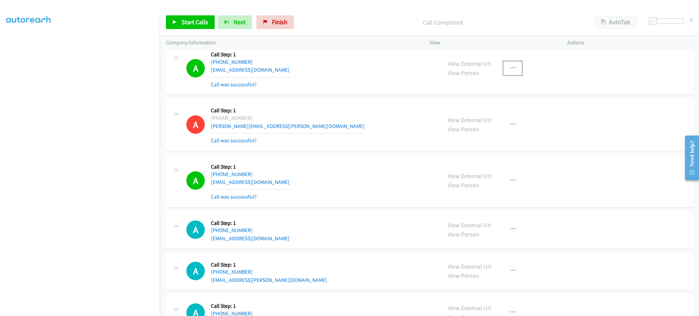
click at [506, 71] on button "button" at bounding box center [513, 68] width 18 height 14
click at [508, 139] on div at bounding box center [349, 158] width 699 height 316
click at [513, 75] on button "button" at bounding box center [513, 68] width 18 height 14
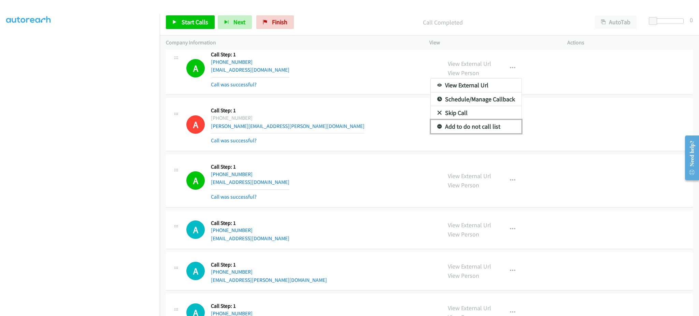
click at [508, 131] on link "Add to do not call list" at bounding box center [476, 127] width 91 height 14
